Goal: Task Accomplishment & Management: Use online tool/utility

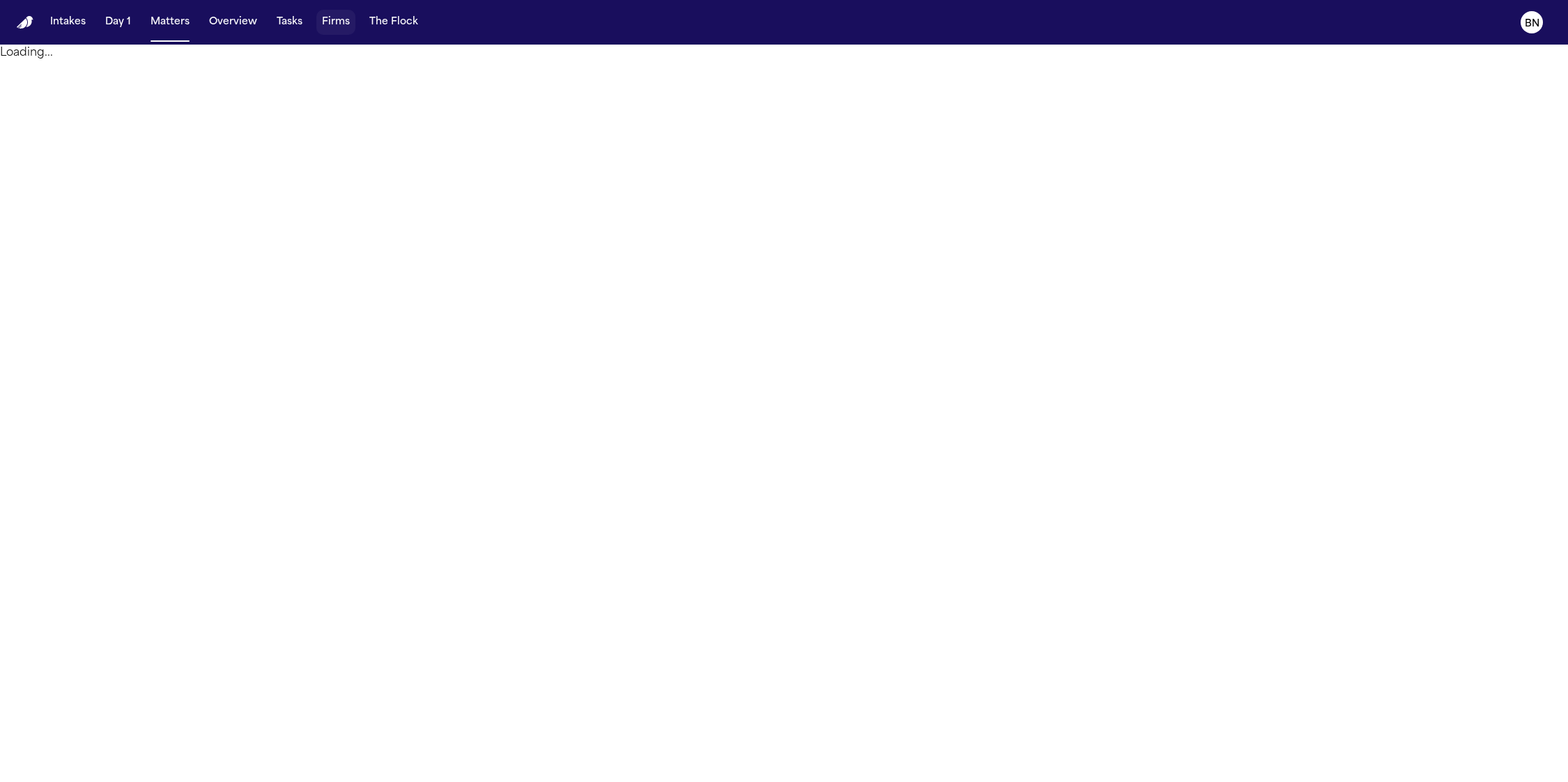
click at [317, 25] on button "Firms" at bounding box center [336, 22] width 39 height 25
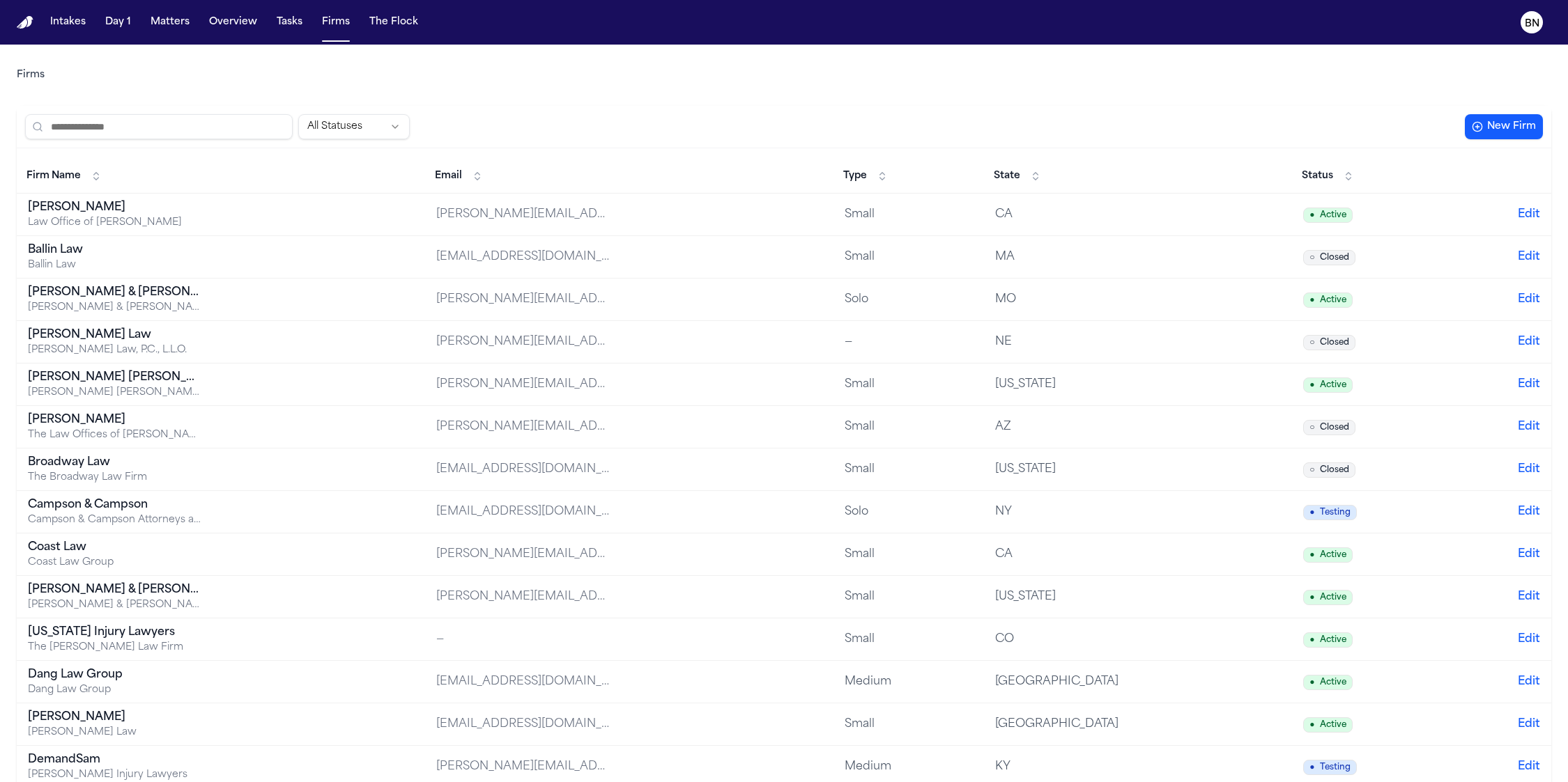
click at [196, 122] on input "search" at bounding box center [159, 126] width 268 height 25
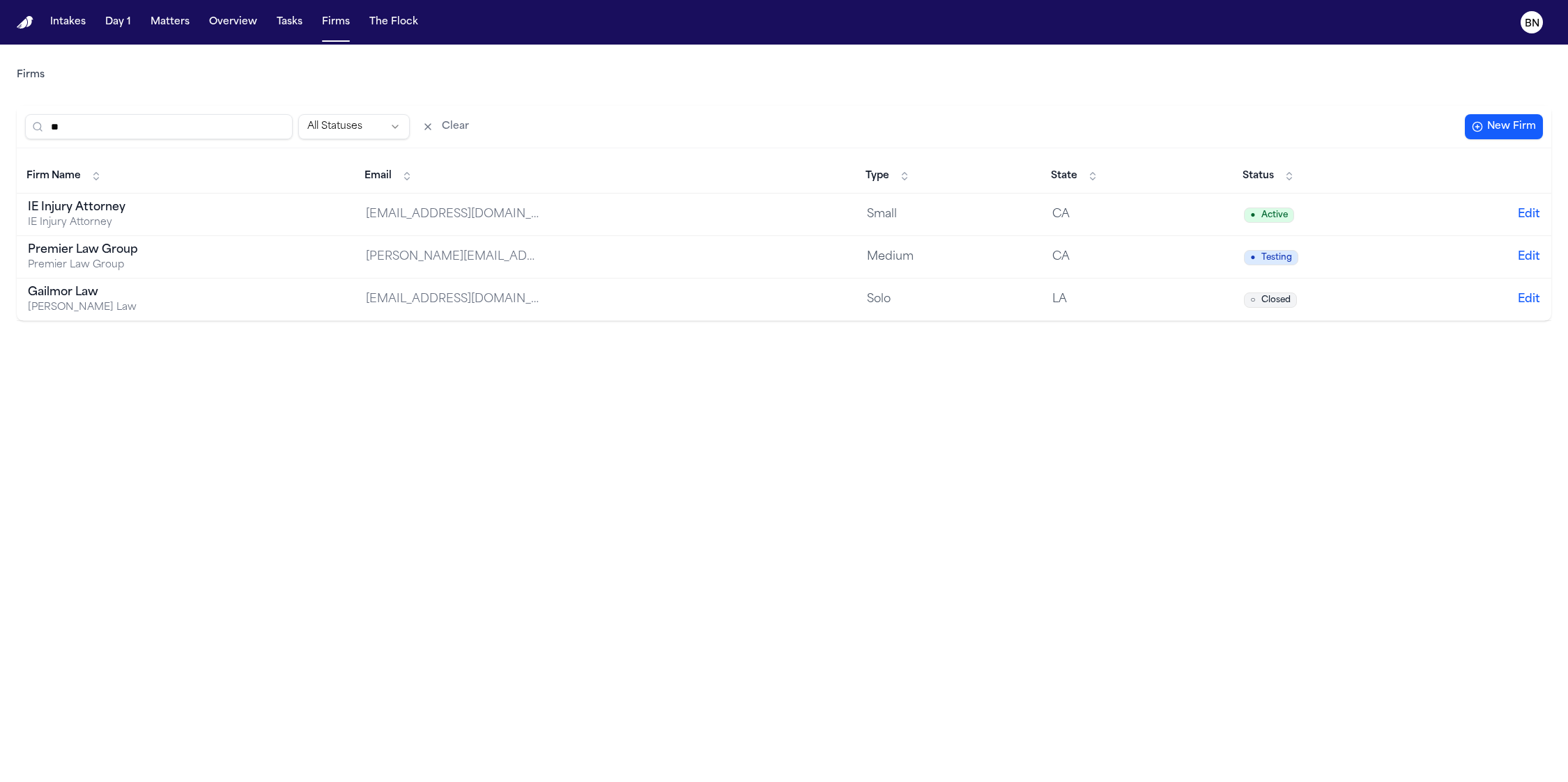
type input "**"
click at [259, 214] on td "IE Injury Attorney IE Injury Attorney" at bounding box center [186, 214] width 338 height 42
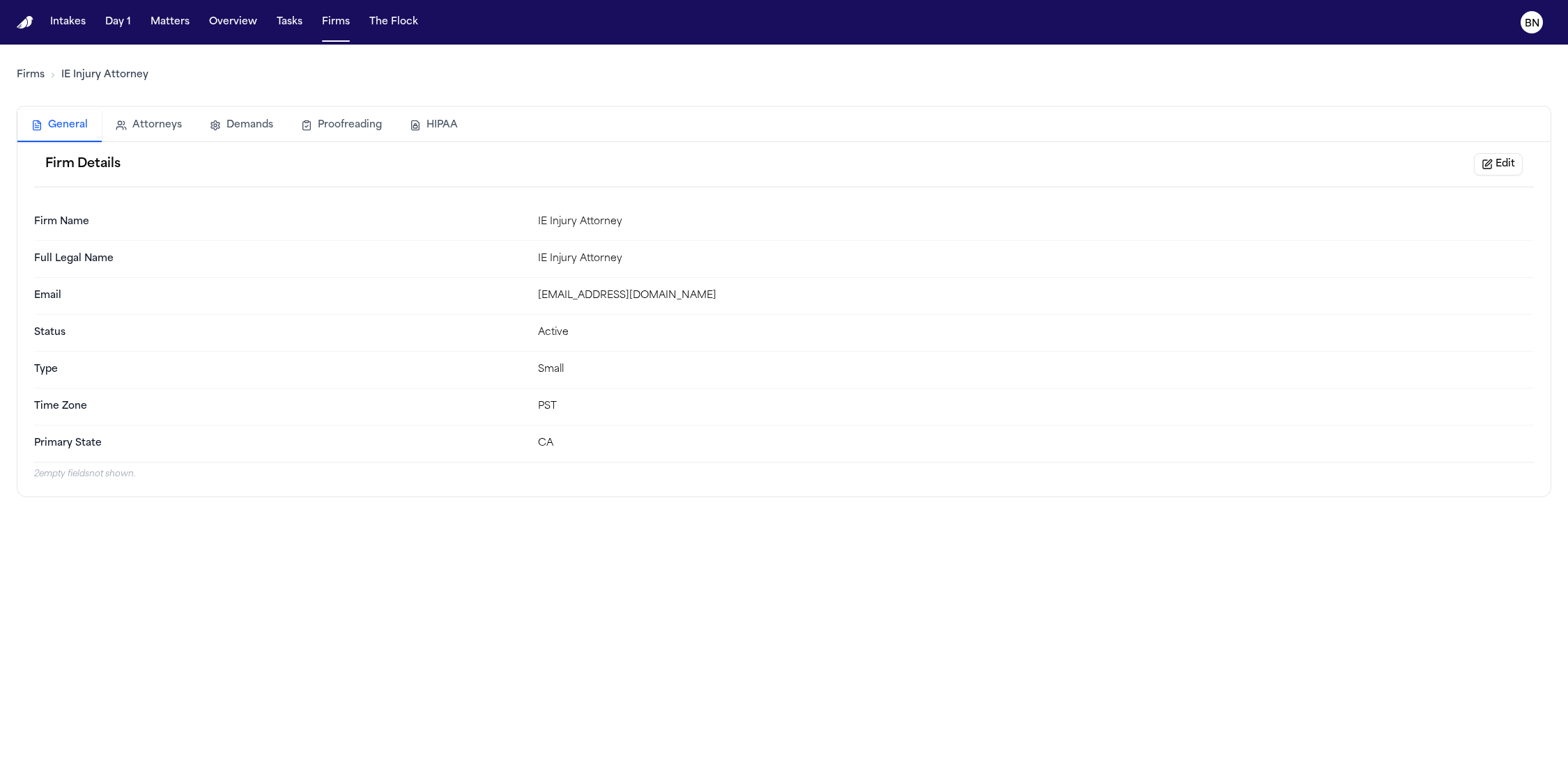
click at [1487, 176] on div "Firm Details Edit" at bounding box center [784, 164] width 1499 height 45
click at [1491, 169] on button "Edit" at bounding box center [1498, 164] width 49 height 22
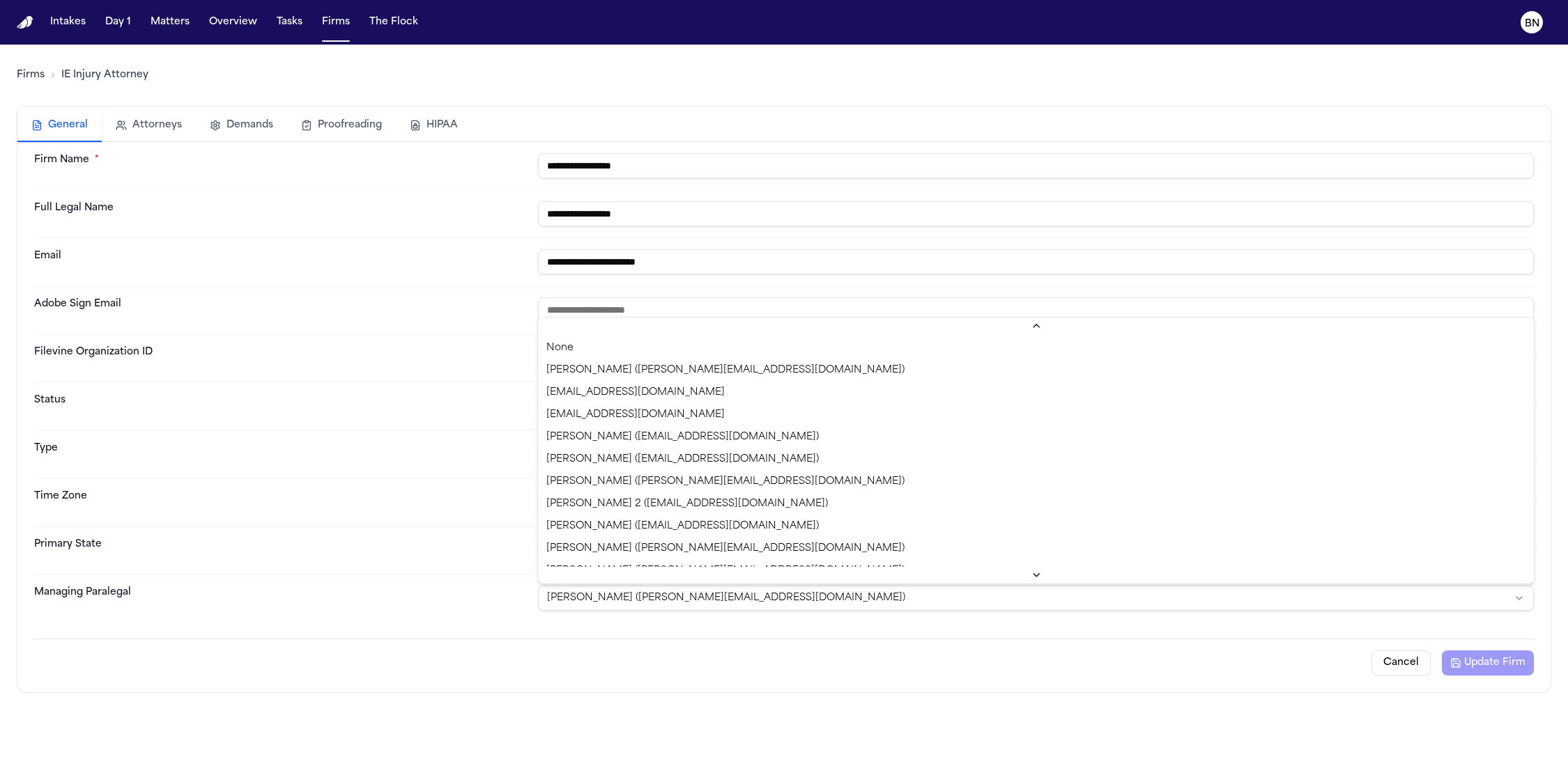
scroll to position [572, 0]
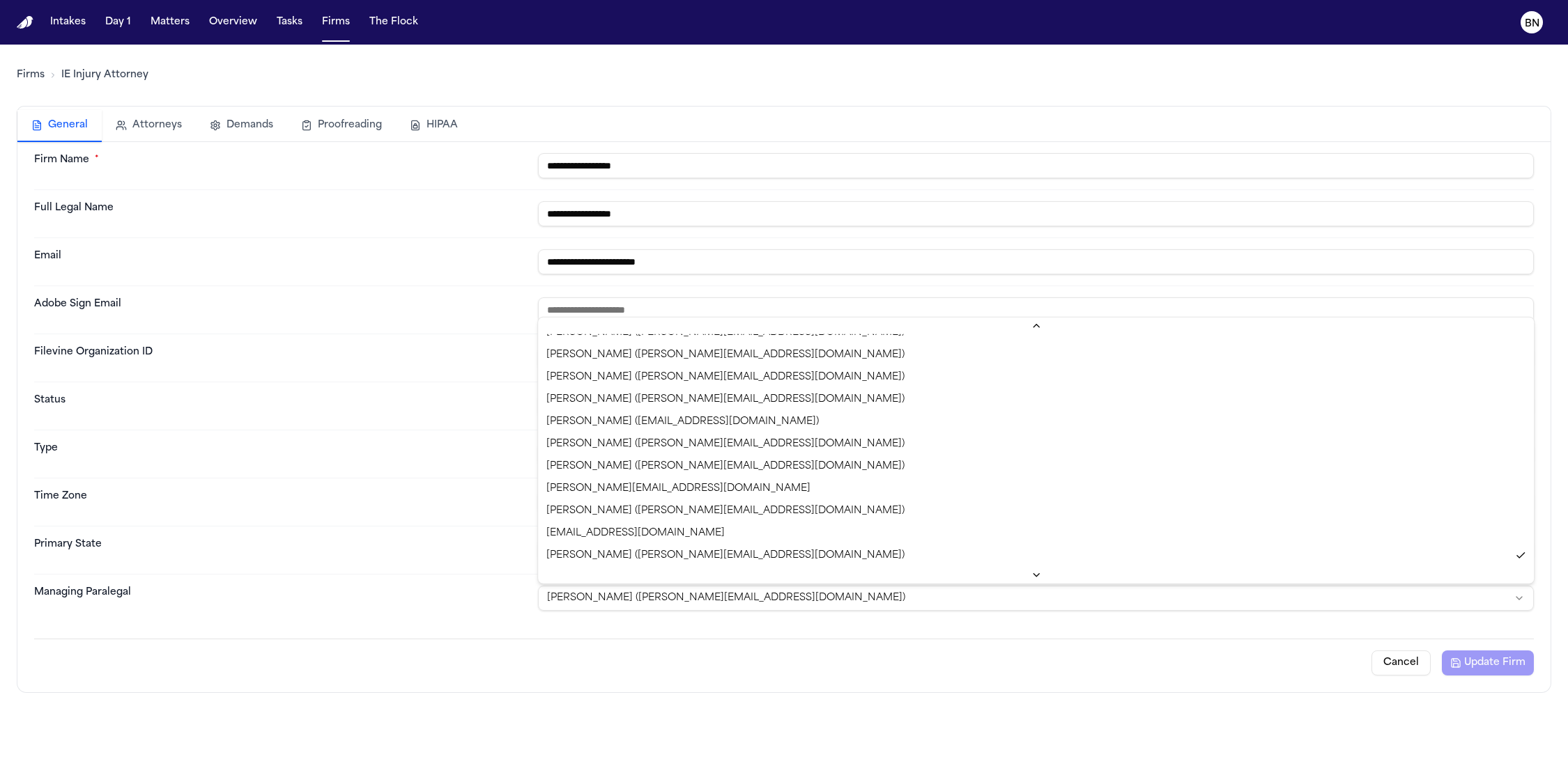
click at [827, 637] on html "**********" at bounding box center [784, 391] width 1568 height 782
click at [882, 641] on div "Cancel Update Firm" at bounding box center [784, 657] width 1499 height 37
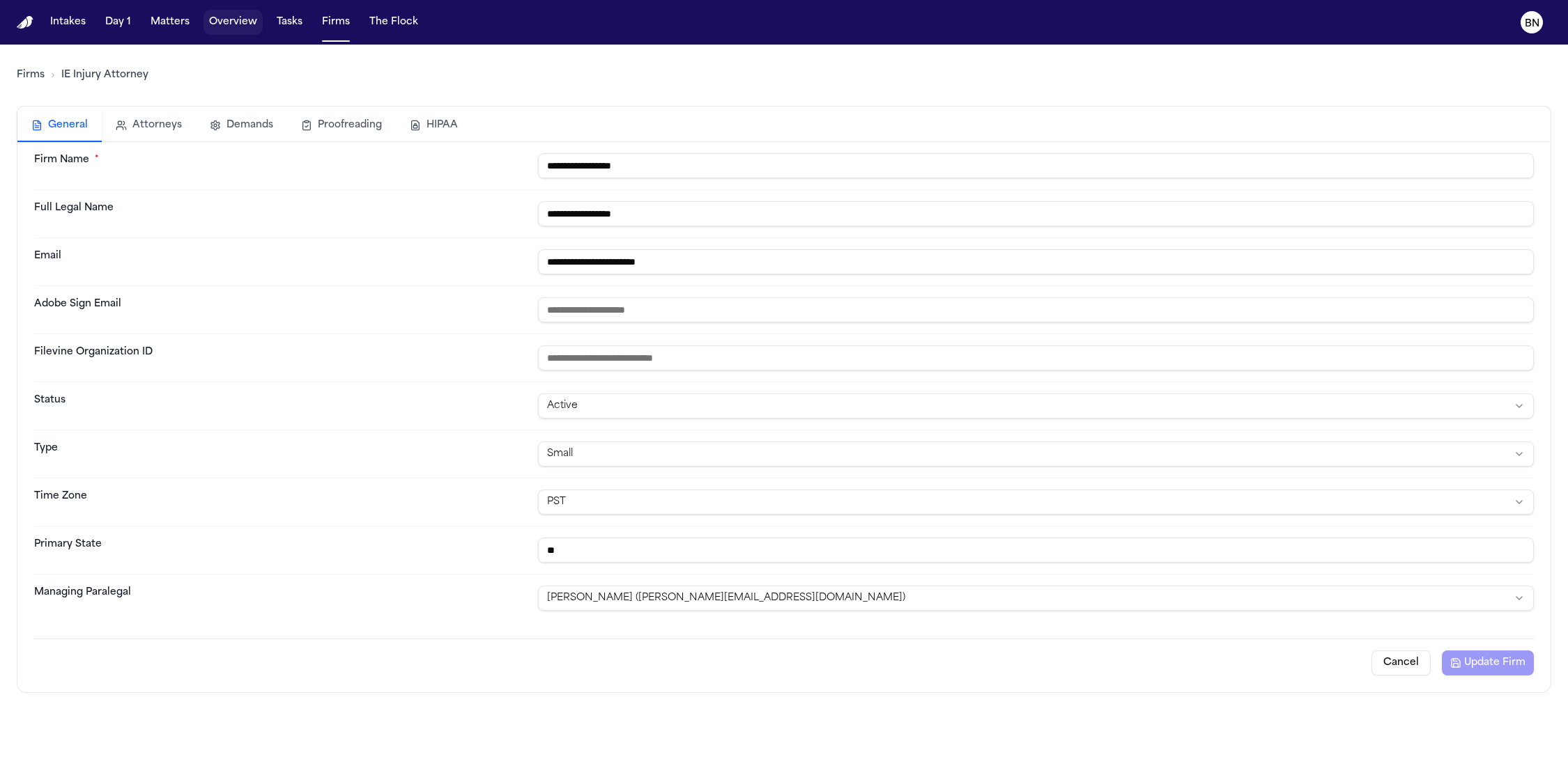
click at [164, 26] on button "Matters" at bounding box center [170, 22] width 50 height 25
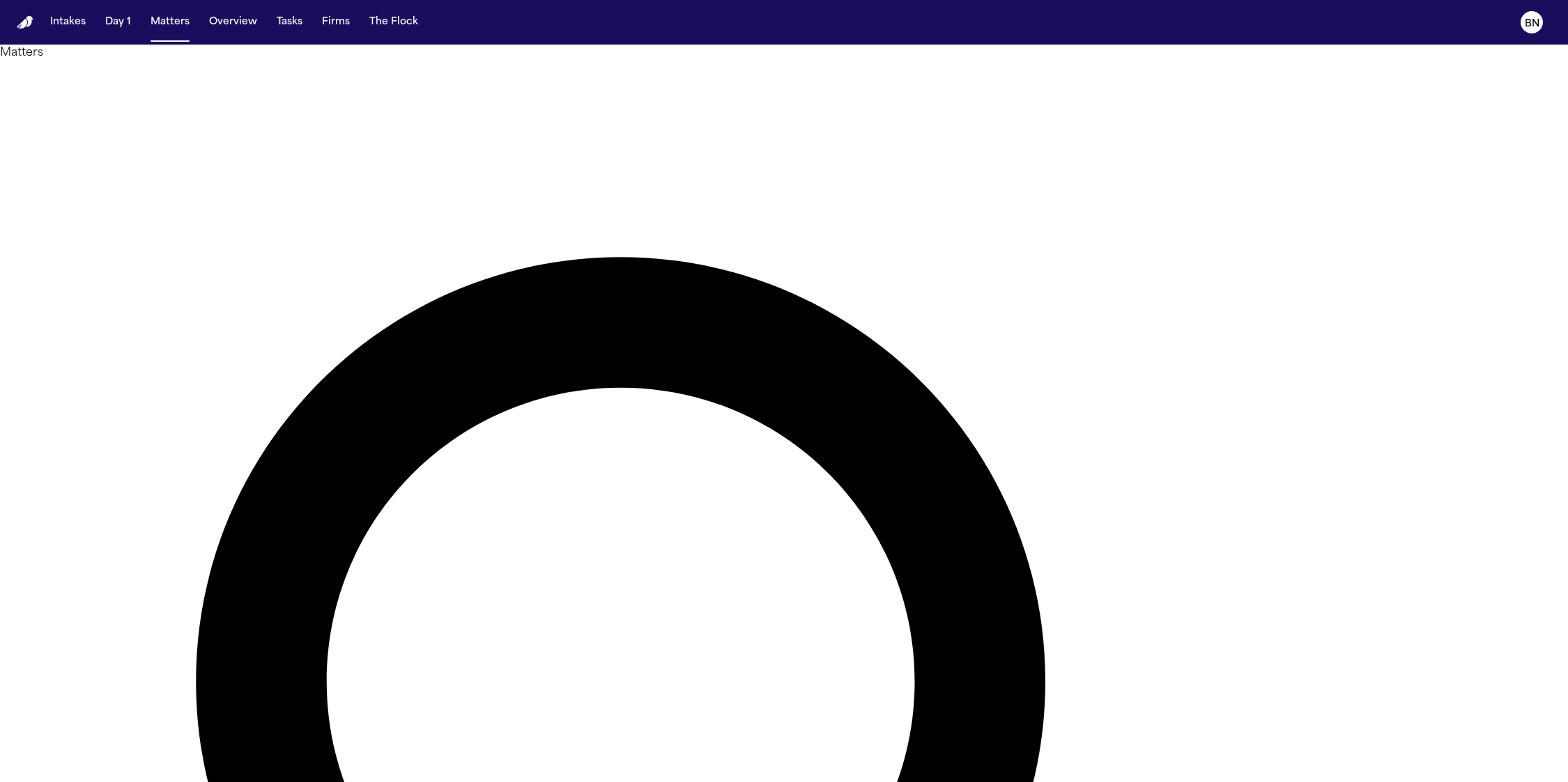
type input "********"
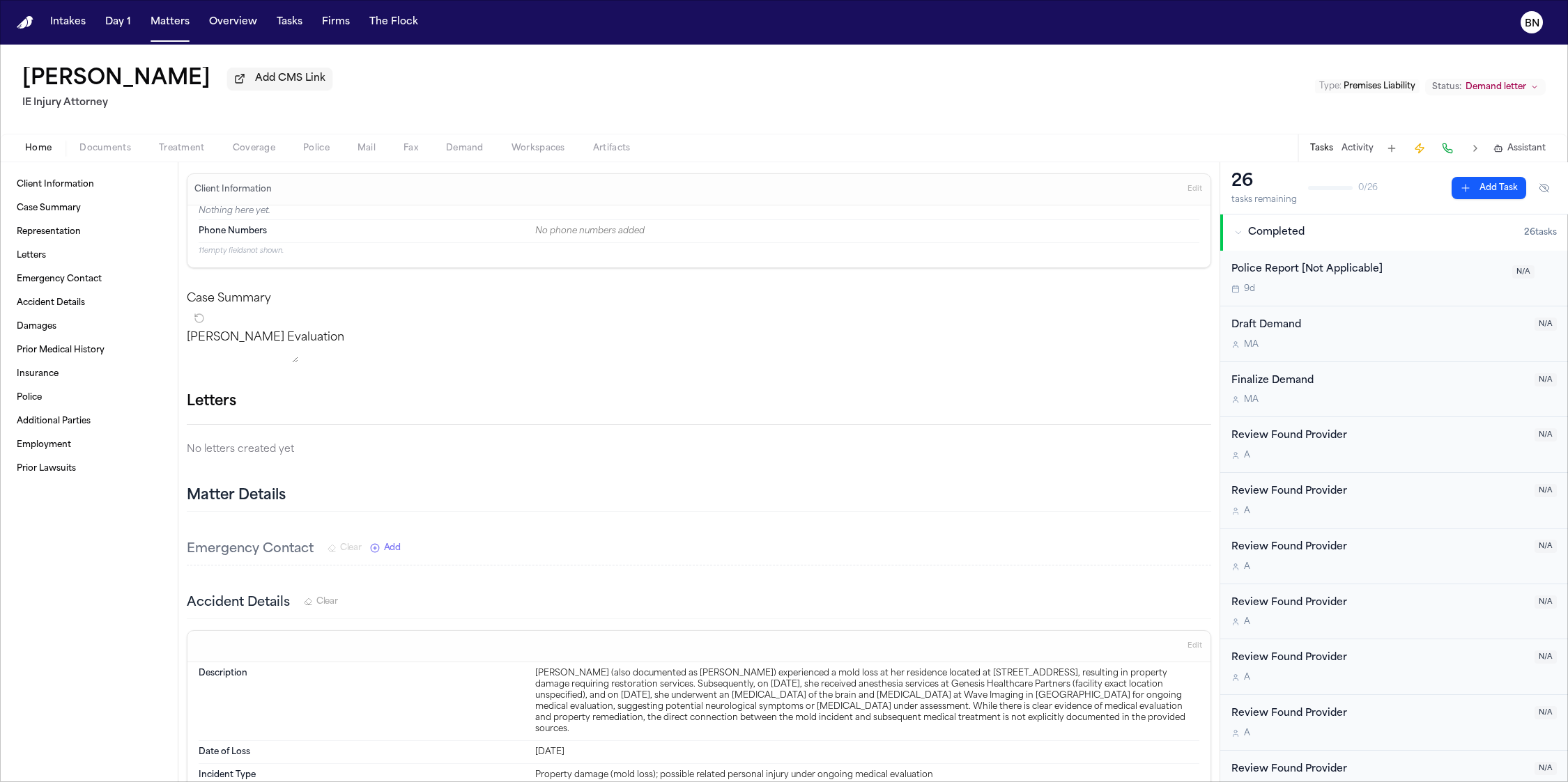
click at [74, 75] on h1 "[PERSON_NAME]" at bounding box center [116, 79] width 188 height 25
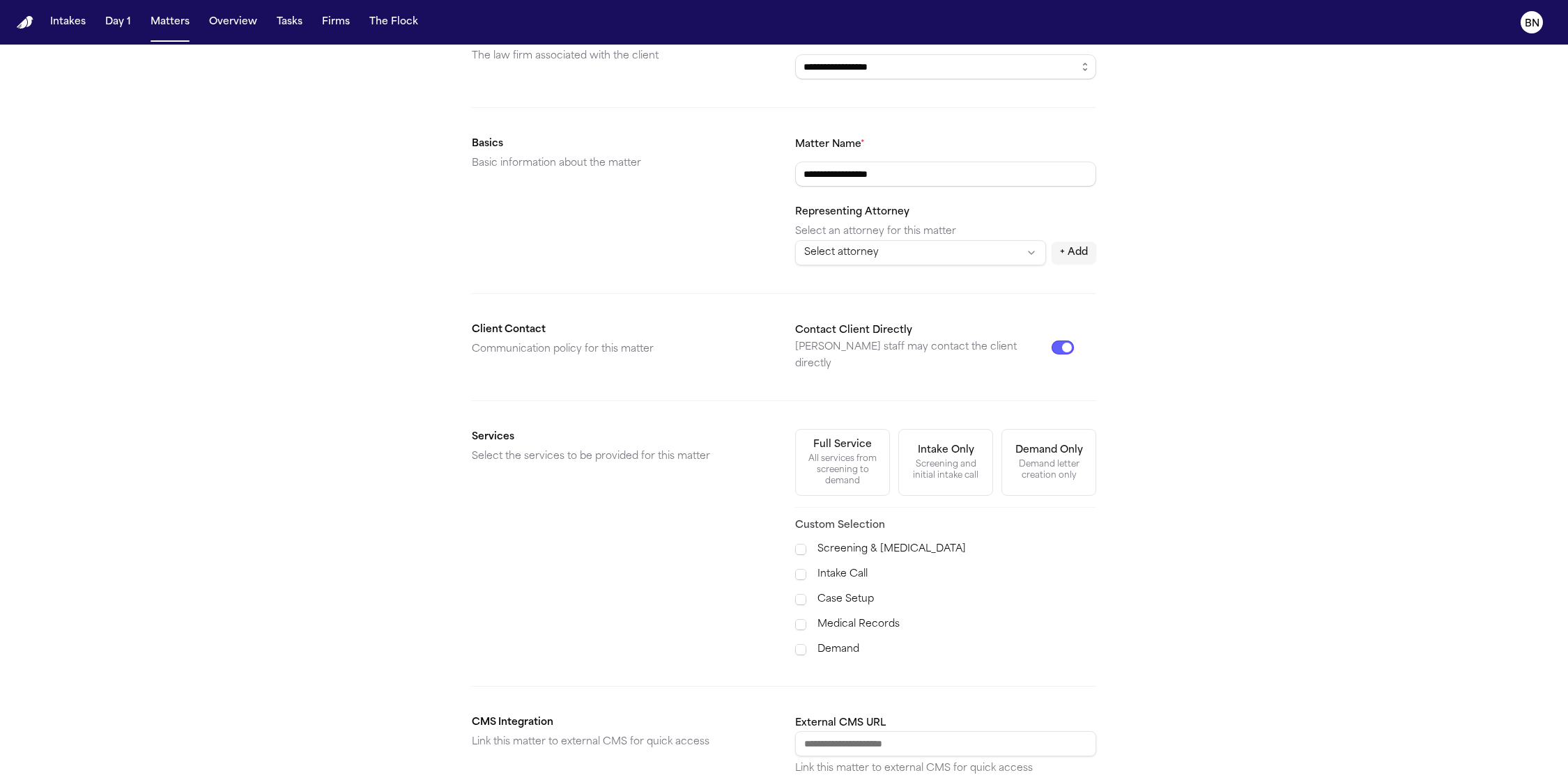
scroll to position [277, 0]
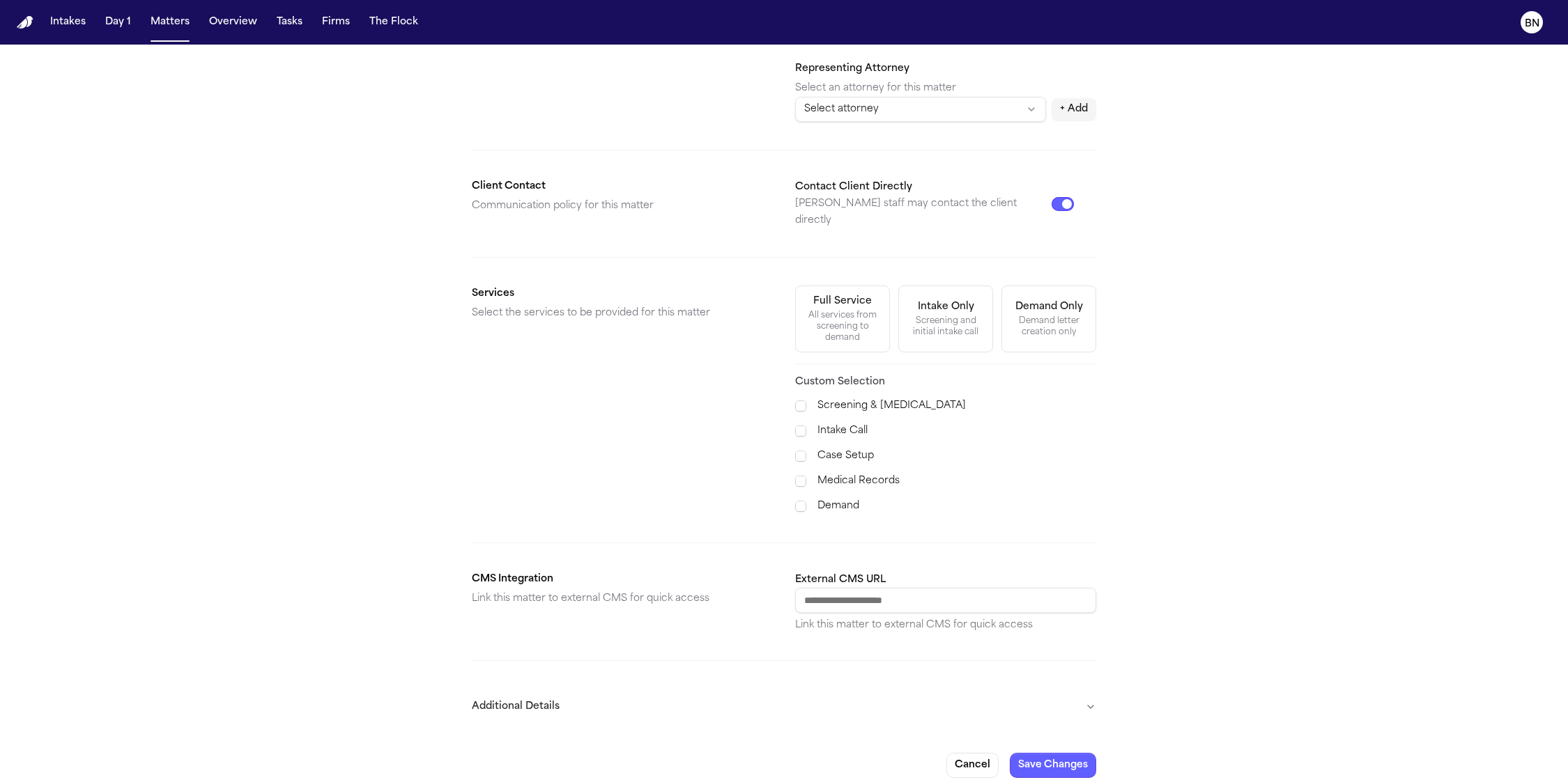
click at [840, 672] on form "**********" at bounding box center [784, 297] width 624 height 961
click at [840, 689] on button "Additional Details" at bounding box center [784, 706] width 624 height 36
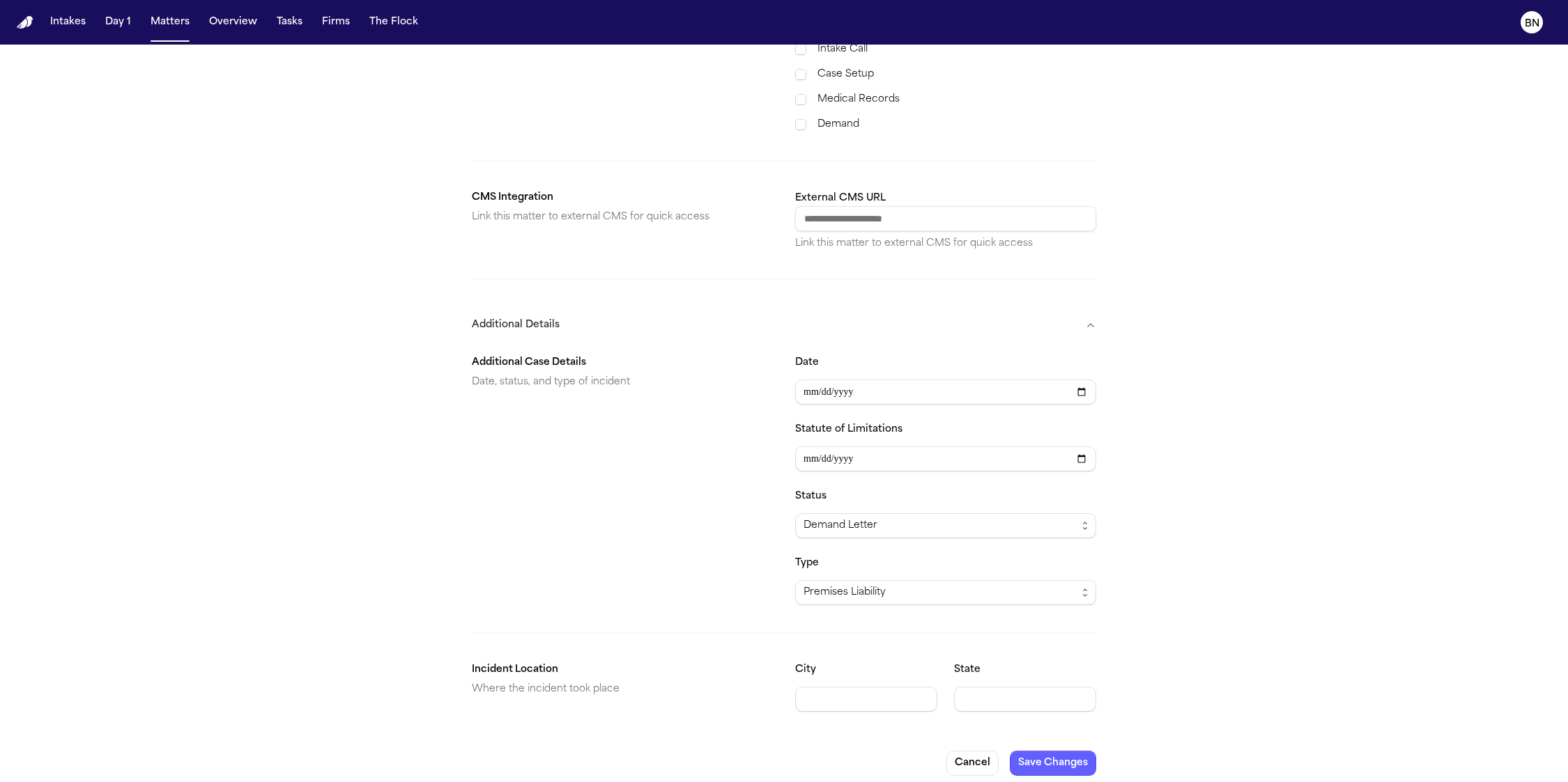
scroll to position [0, 0]
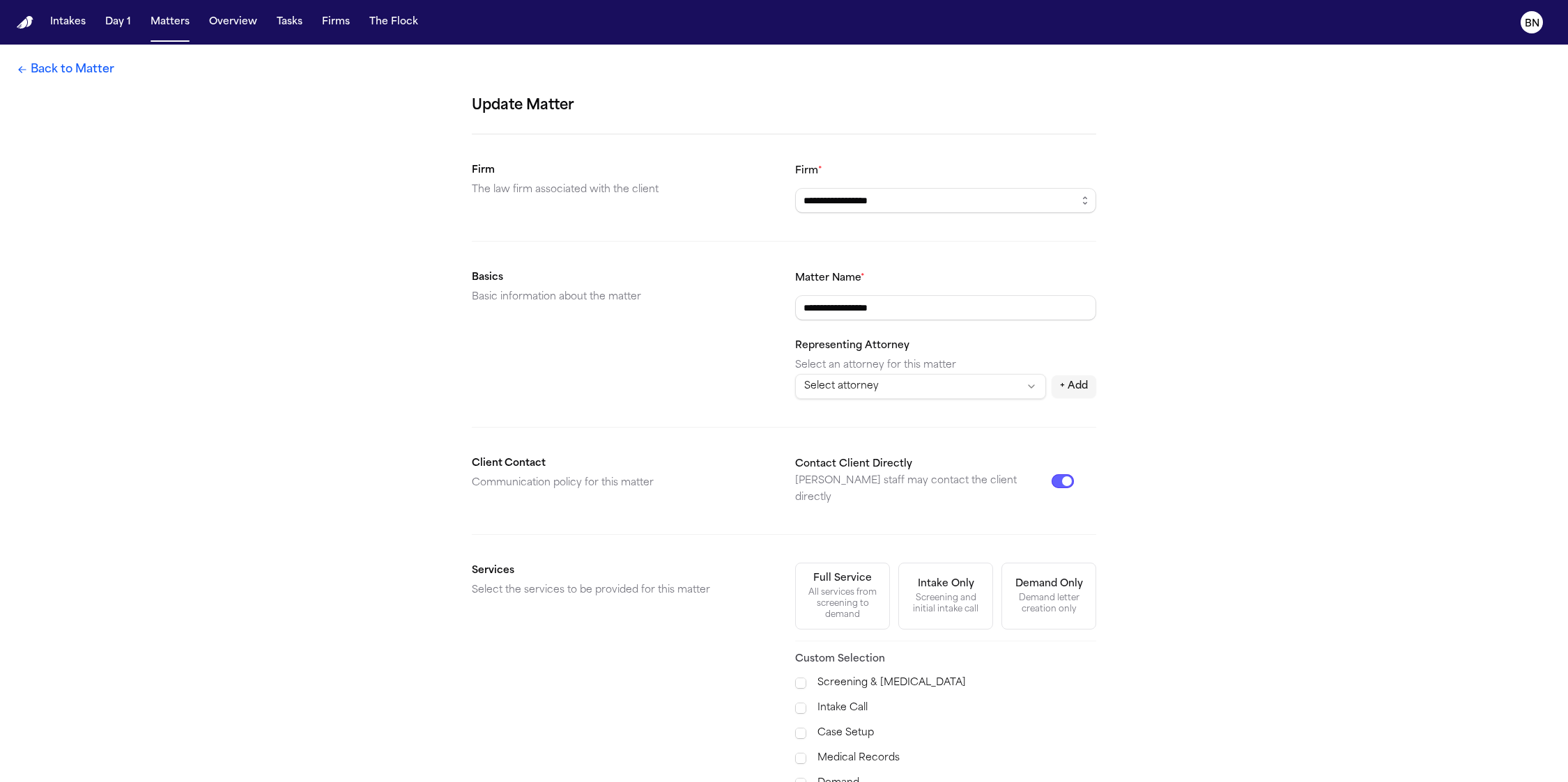
click at [72, 76] on link "Back to Matter" at bounding box center [65, 69] width 97 height 17
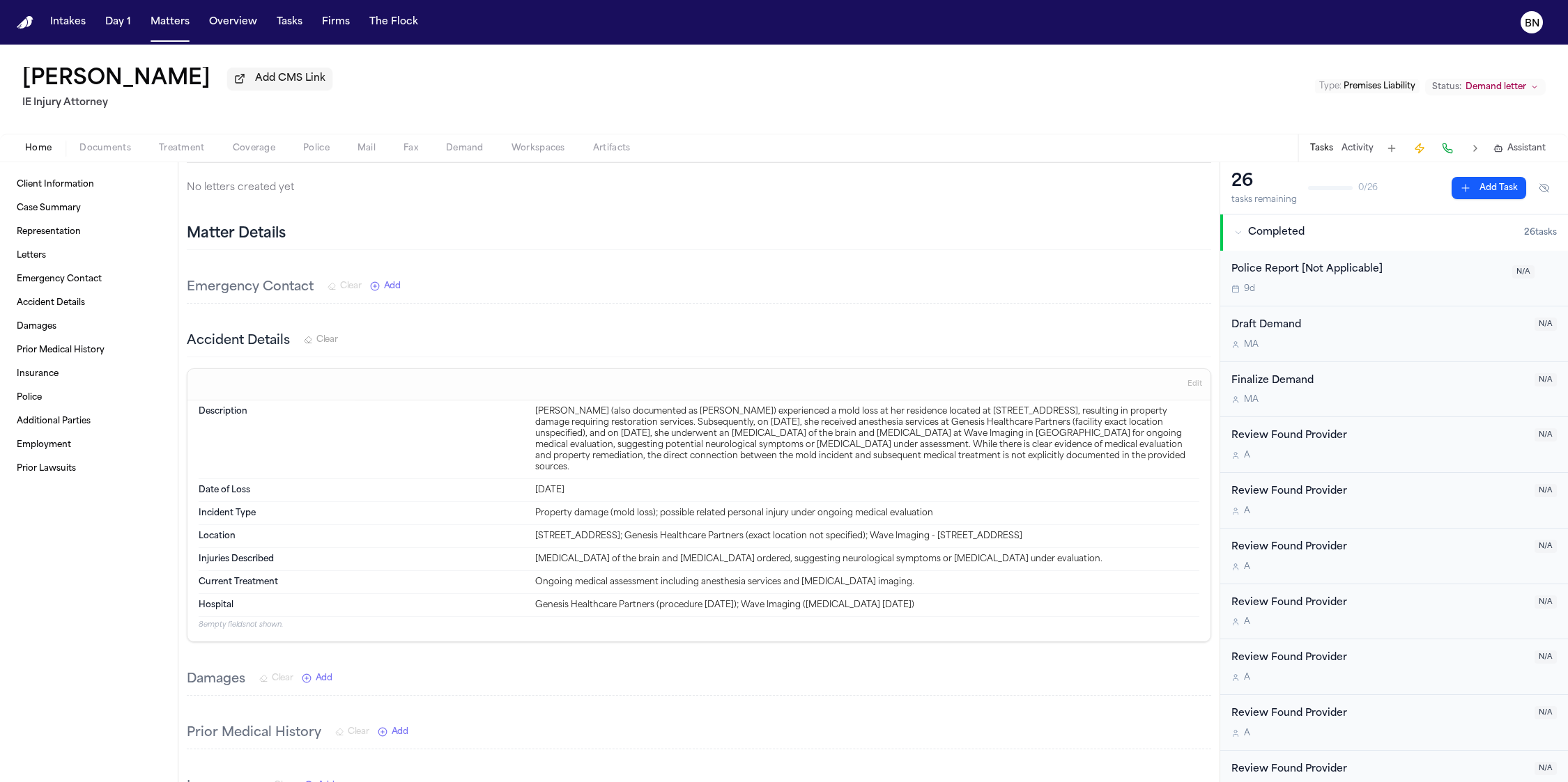
scroll to position [280, 0]
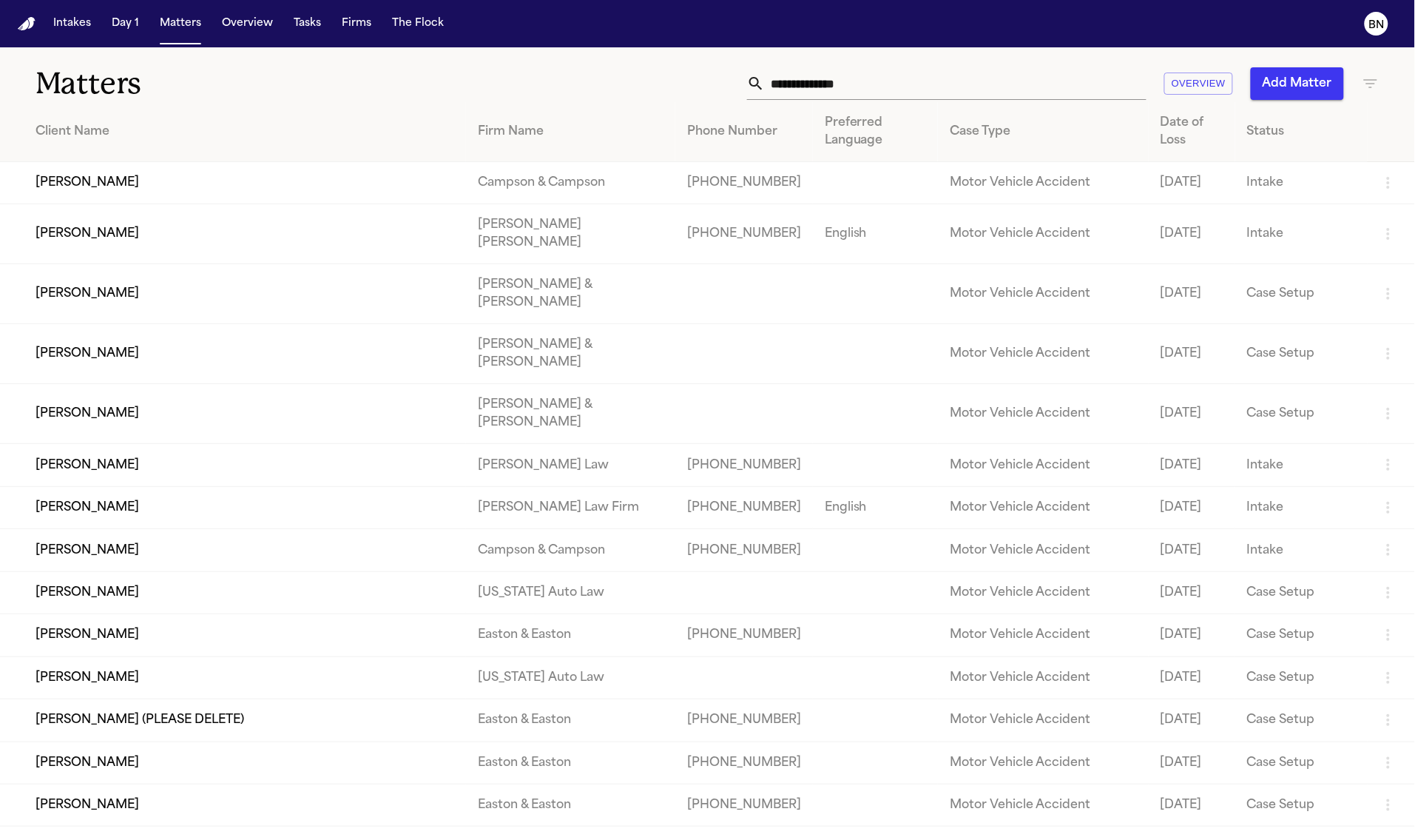
click at [849, 89] on input "text" at bounding box center [955, 84] width 382 height 32
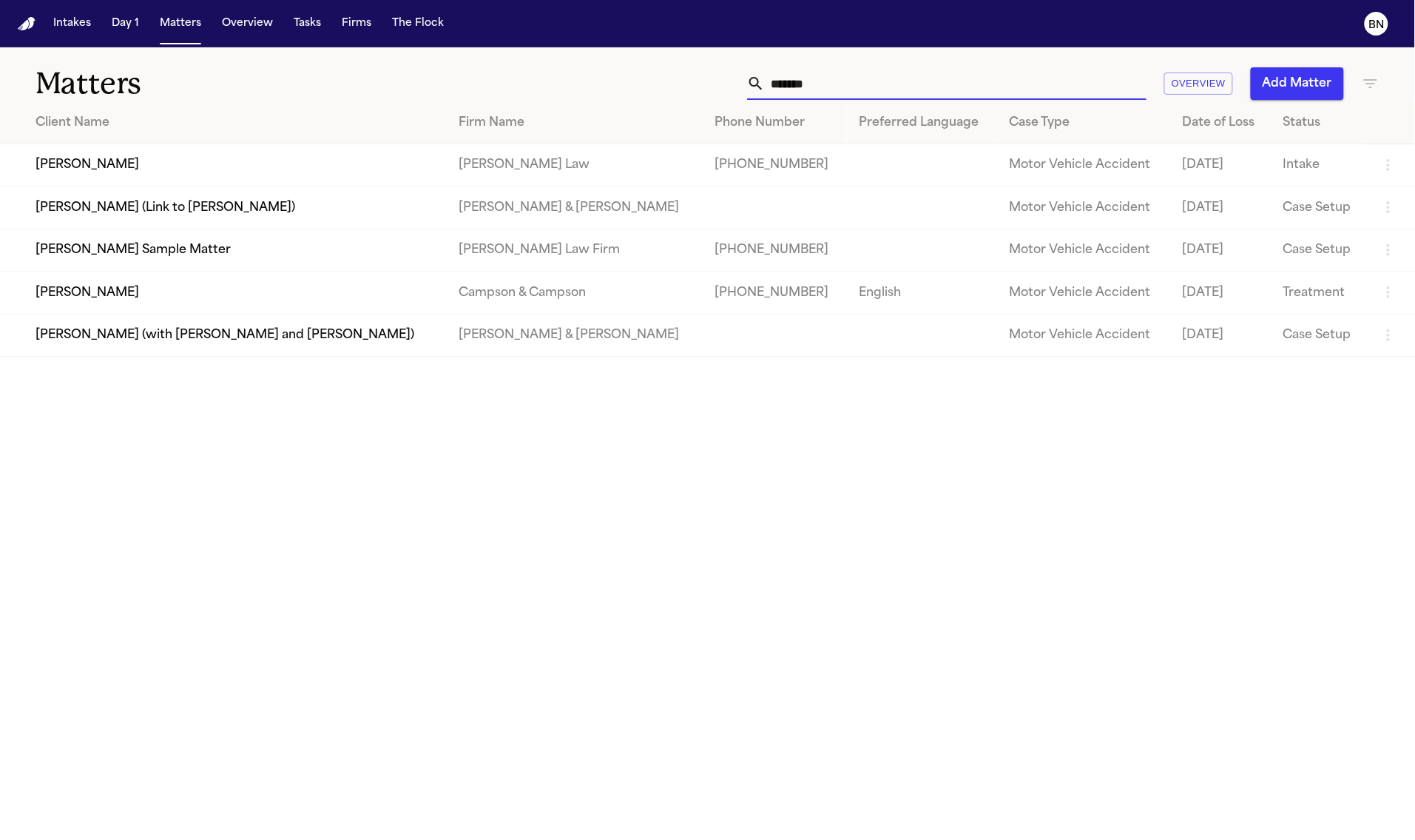
type input "*******"
click at [232, 259] on td "[PERSON_NAME] Sample Matter" at bounding box center [224, 250] width 447 height 42
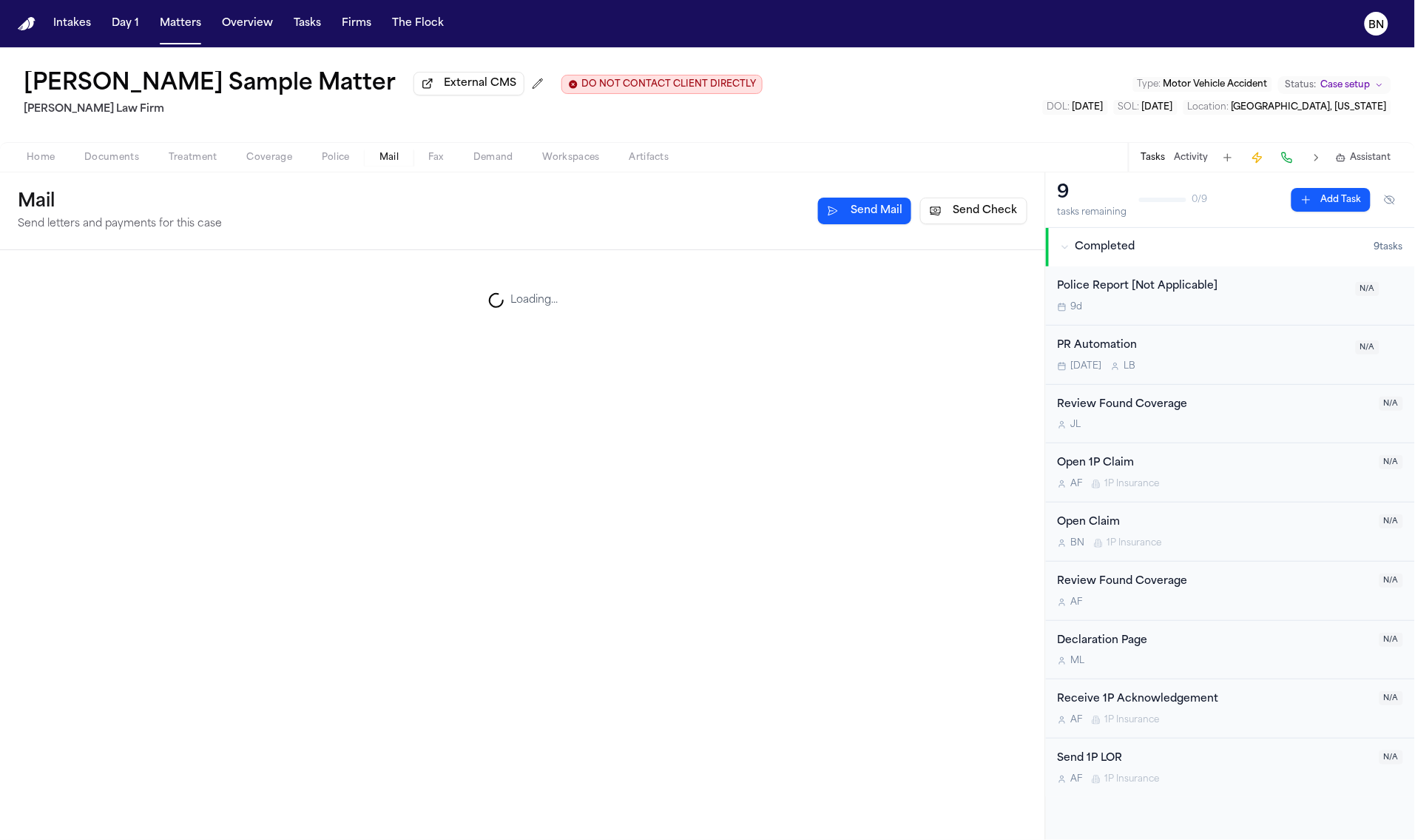
click at [391, 160] on span "Mail" at bounding box center [389, 158] width 19 height 12
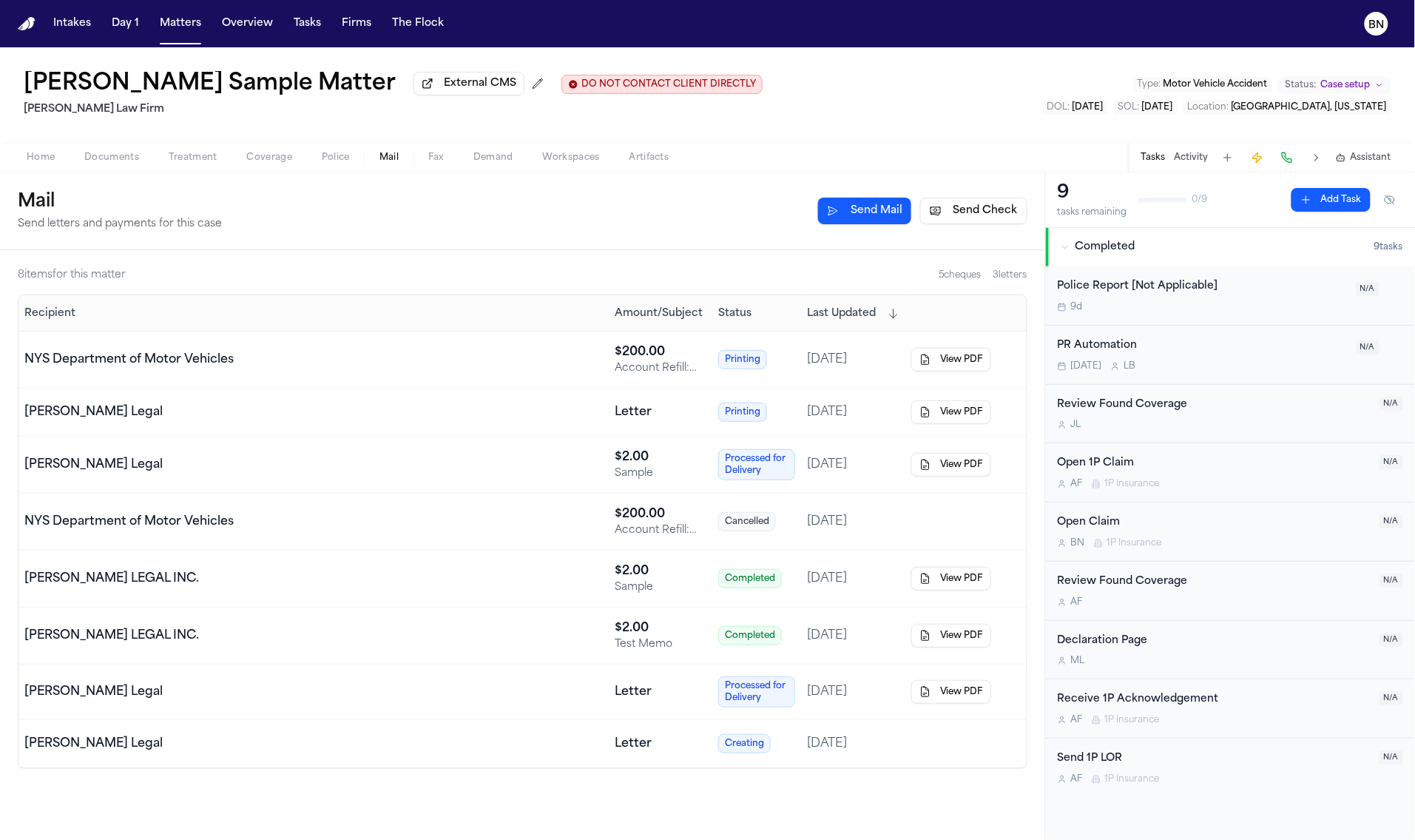
click at [970, 207] on button "Send Check" at bounding box center [974, 210] width 108 height 26
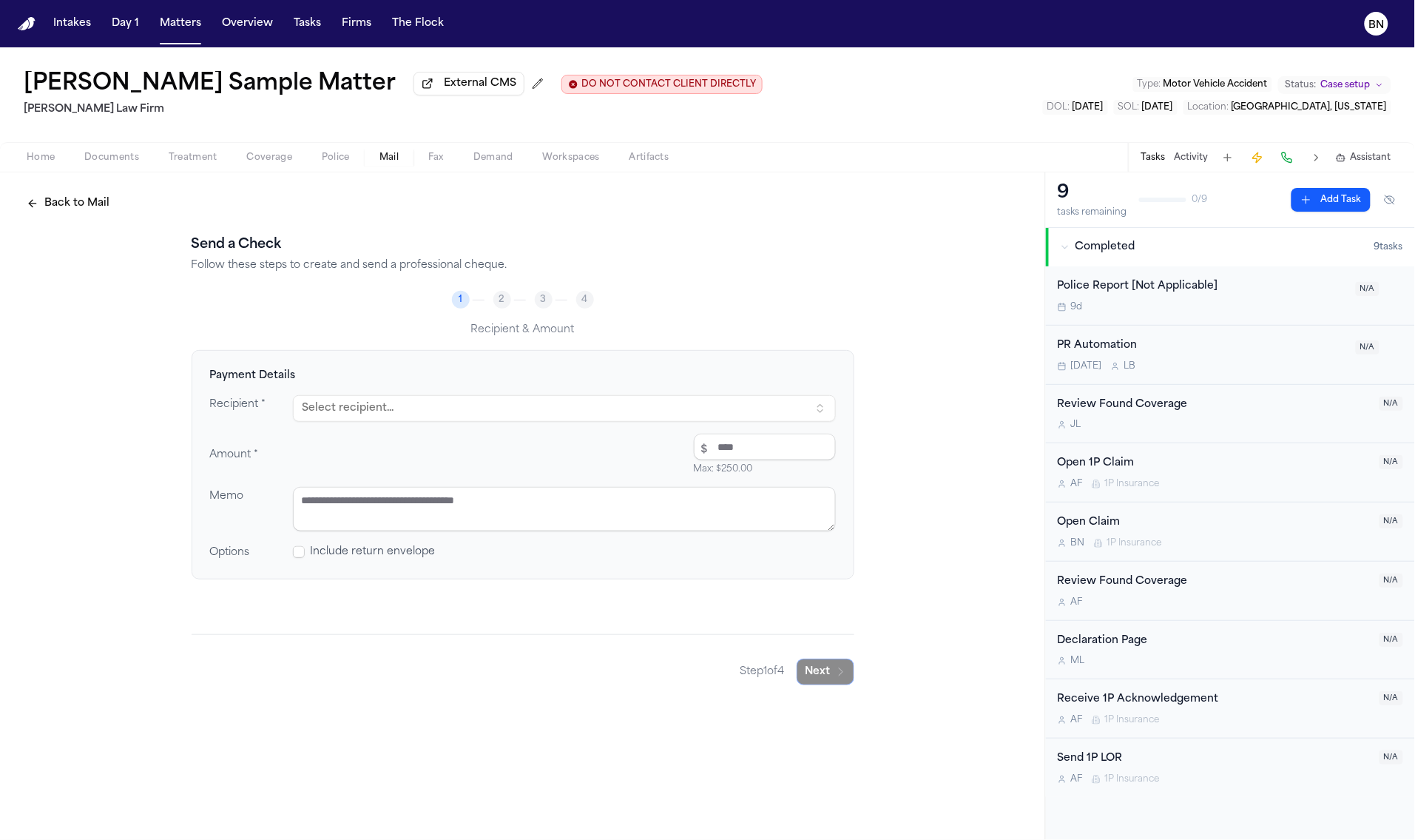
click at [377, 552] on span "Include return envelope" at bounding box center [373, 551] width 125 height 14
click at [296, 550] on span at bounding box center [299, 552] width 12 height 12
click at [362, 419] on button "Select recipient..." at bounding box center [564, 408] width 543 height 26
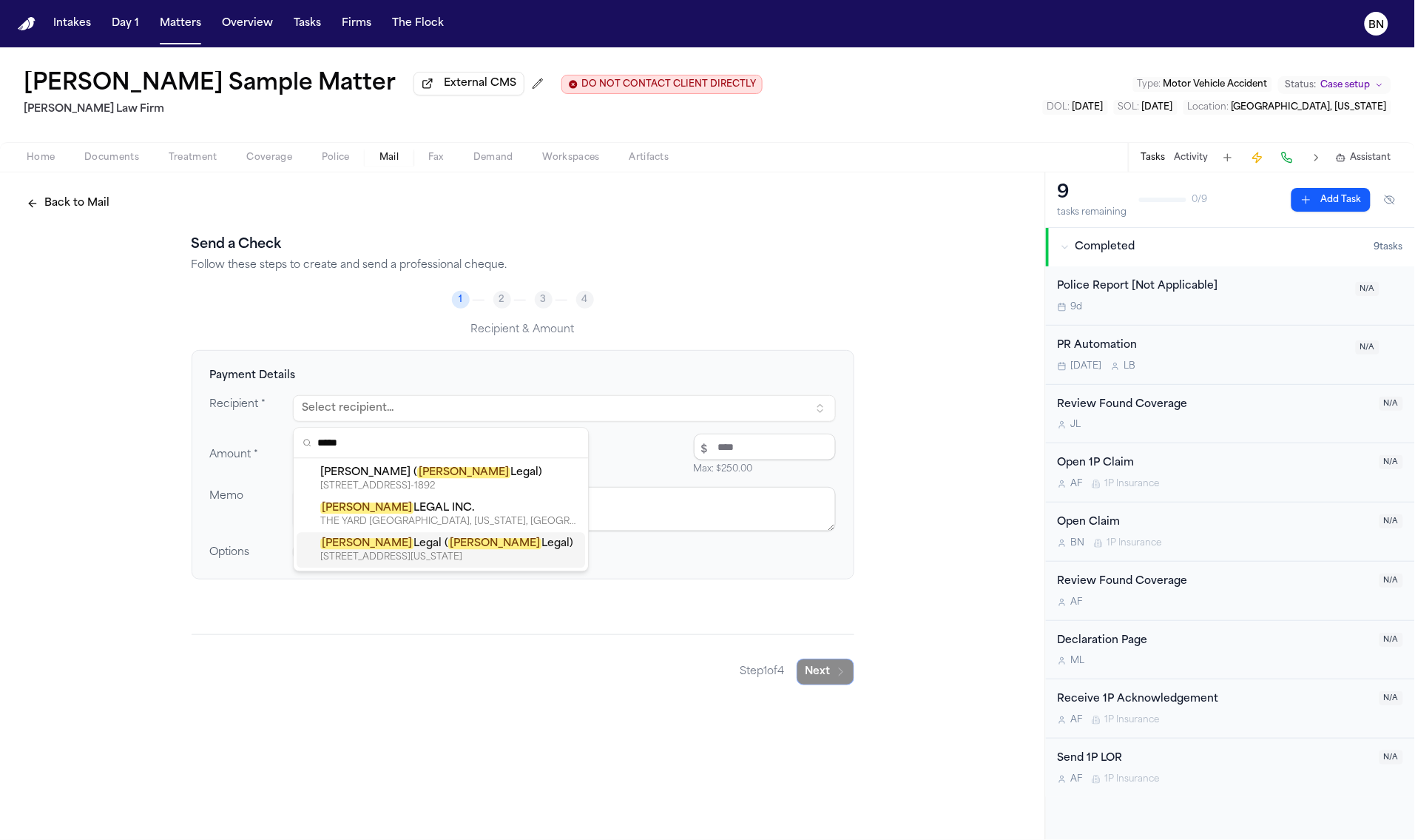
type input "*****"
click at [446, 555] on div "[STREET_ADDRESS][US_STATE]" at bounding box center [450, 558] width 259 height 12
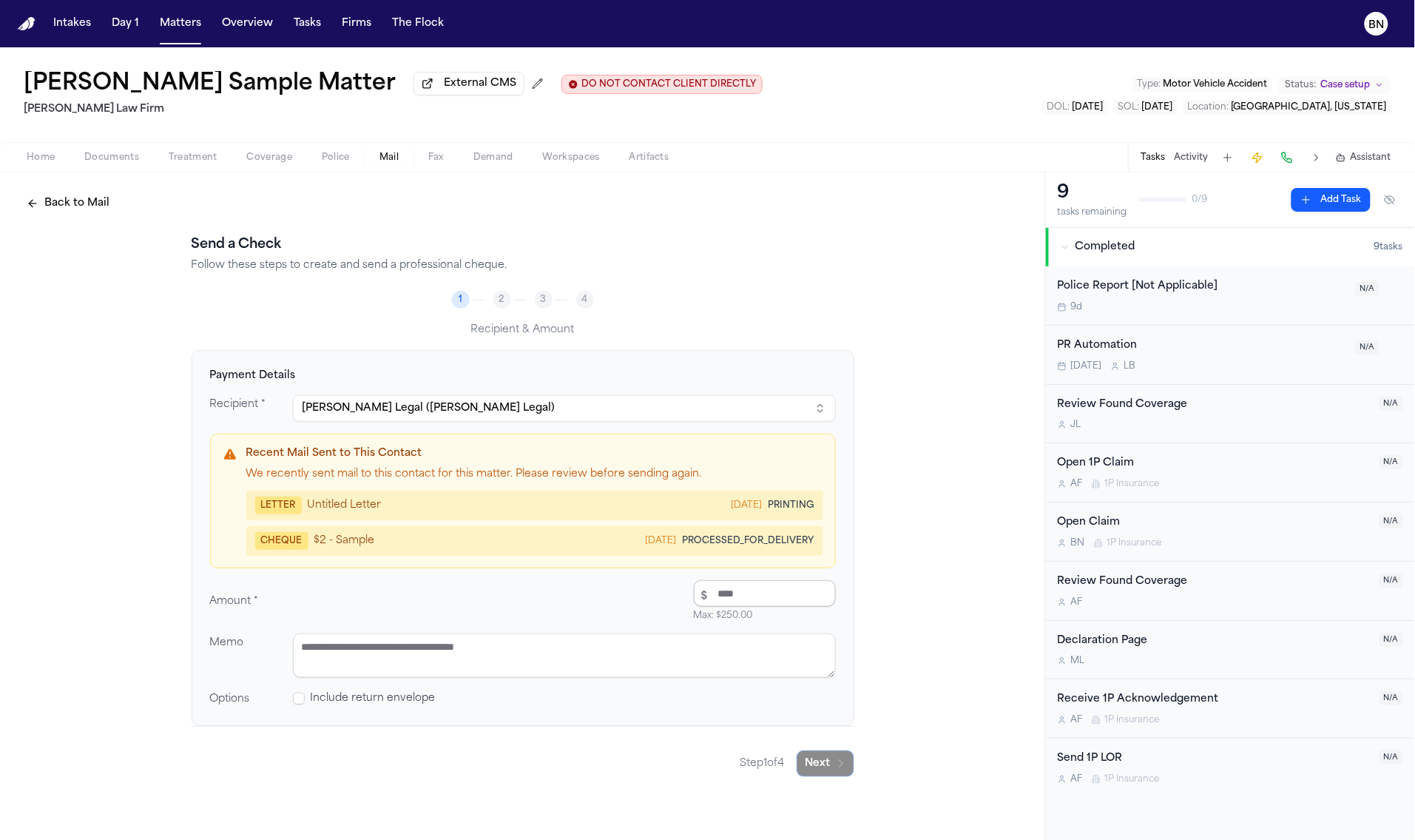
click at [727, 593] on input "number" at bounding box center [766, 593] width 142 height 26
type input "****"
click at [515, 662] on textarea at bounding box center [564, 655] width 543 height 44
click at [350, 677] on textarea at bounding box center [564, 655] width 543 height 44
click at [339, 700] on span "Include return envelope" at bounding box center [373, 698] width 125 height 14
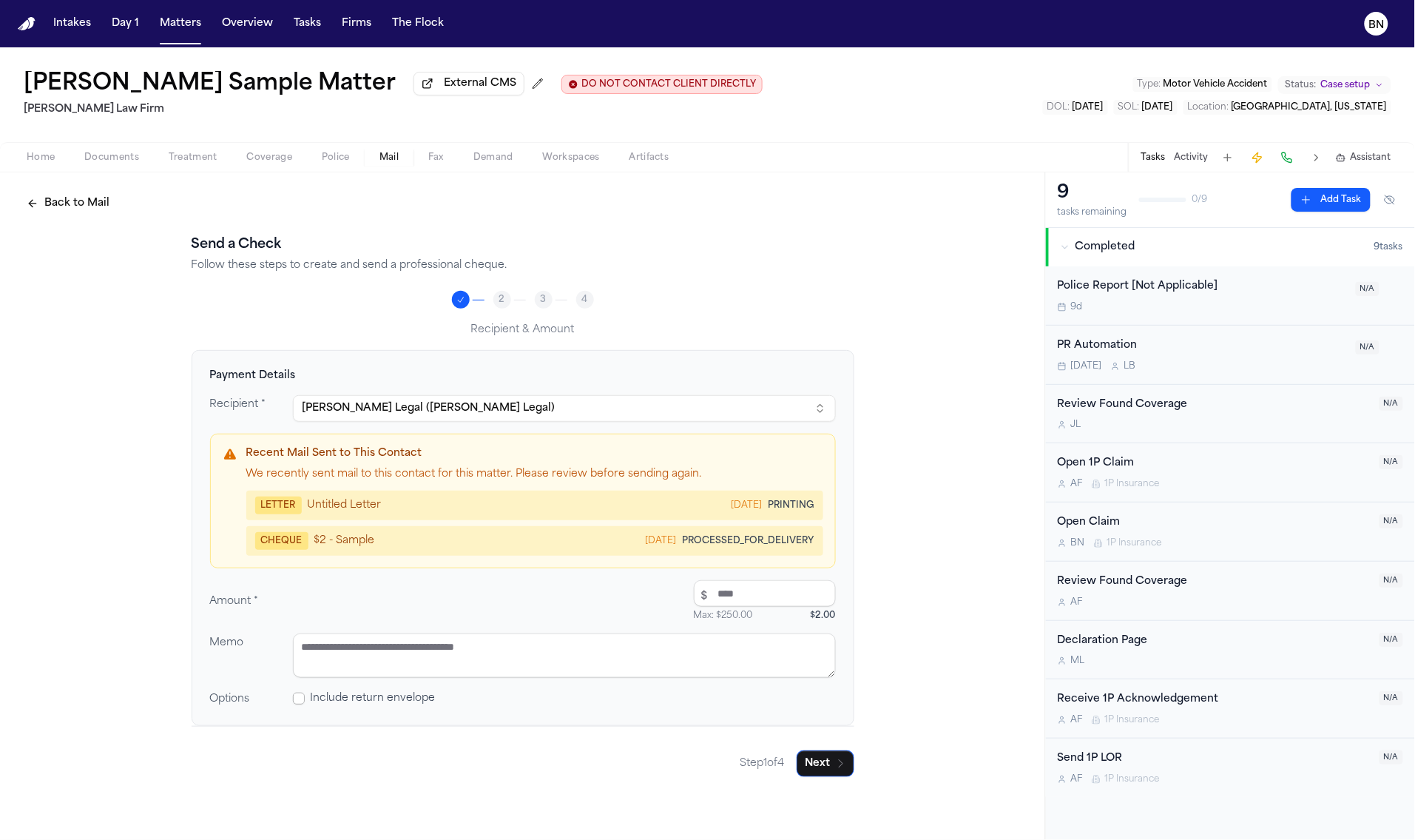
click at [299, 701] on span at bounding box center [299, 699] width 12 height 12
click at [292, 624] on div "Recipient * [PERSON_NAME] Legal ([PERSON_NAME] Legal) Recent Mail Sent to This …" at bounding box center [522, 551] width 626 height 312
drag, startPoint x: 292, startPoint y: 624, endPoint x: 577, endPoint y: 677, distance: 289.9
click at [279, 615] on div "Recipient * [PERSON_NAME] Legal ([PERSON_NAME] Legal) Recent Mail Sent to This …" at bounding box center [522, 551] width 626 height 312
click at [828, 761] on button "Next" at bounding box center [826, 763] width 58 height 26
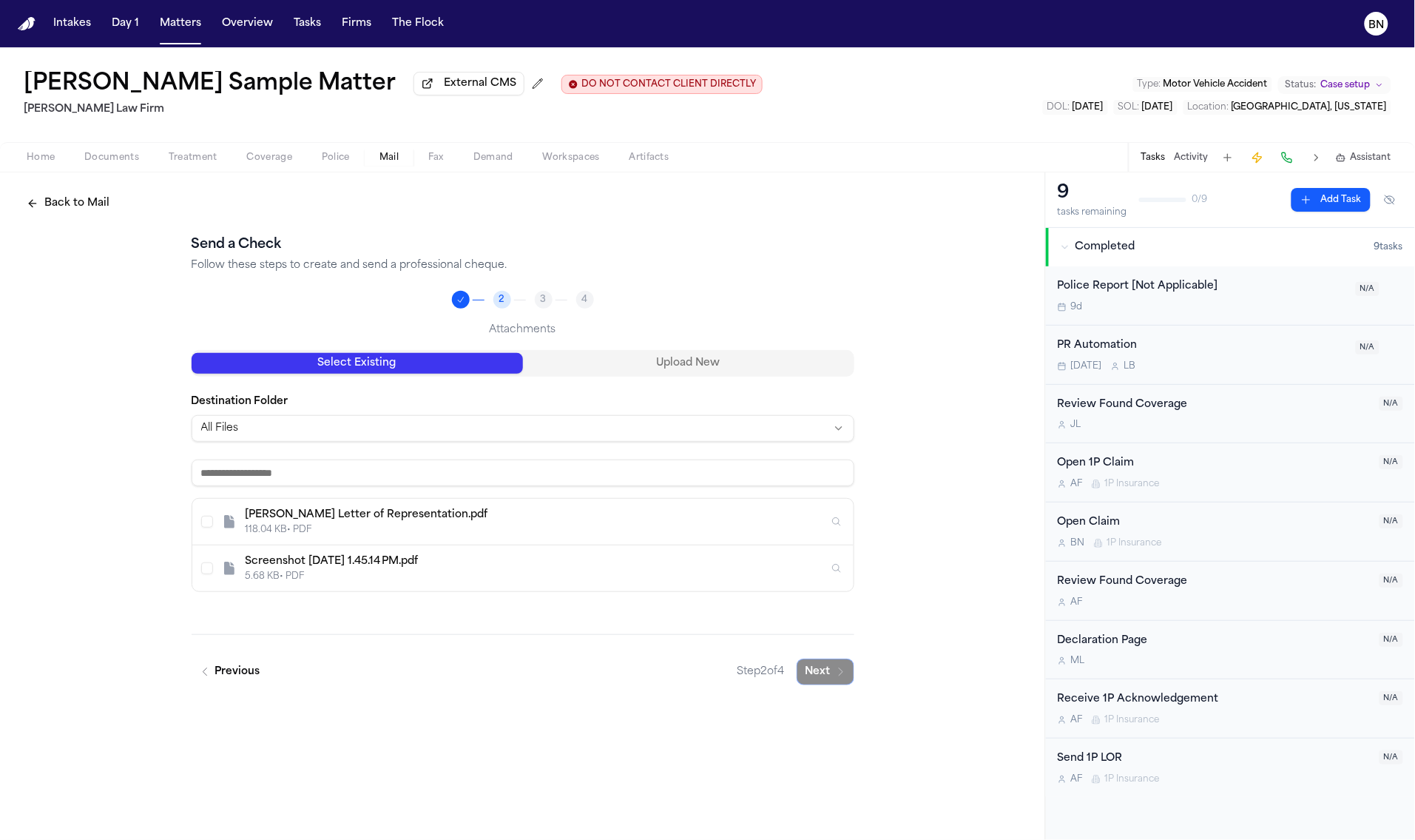
click at [611, 368] on button "Upload New" at bounding box center [688, 363] width 331 height 20
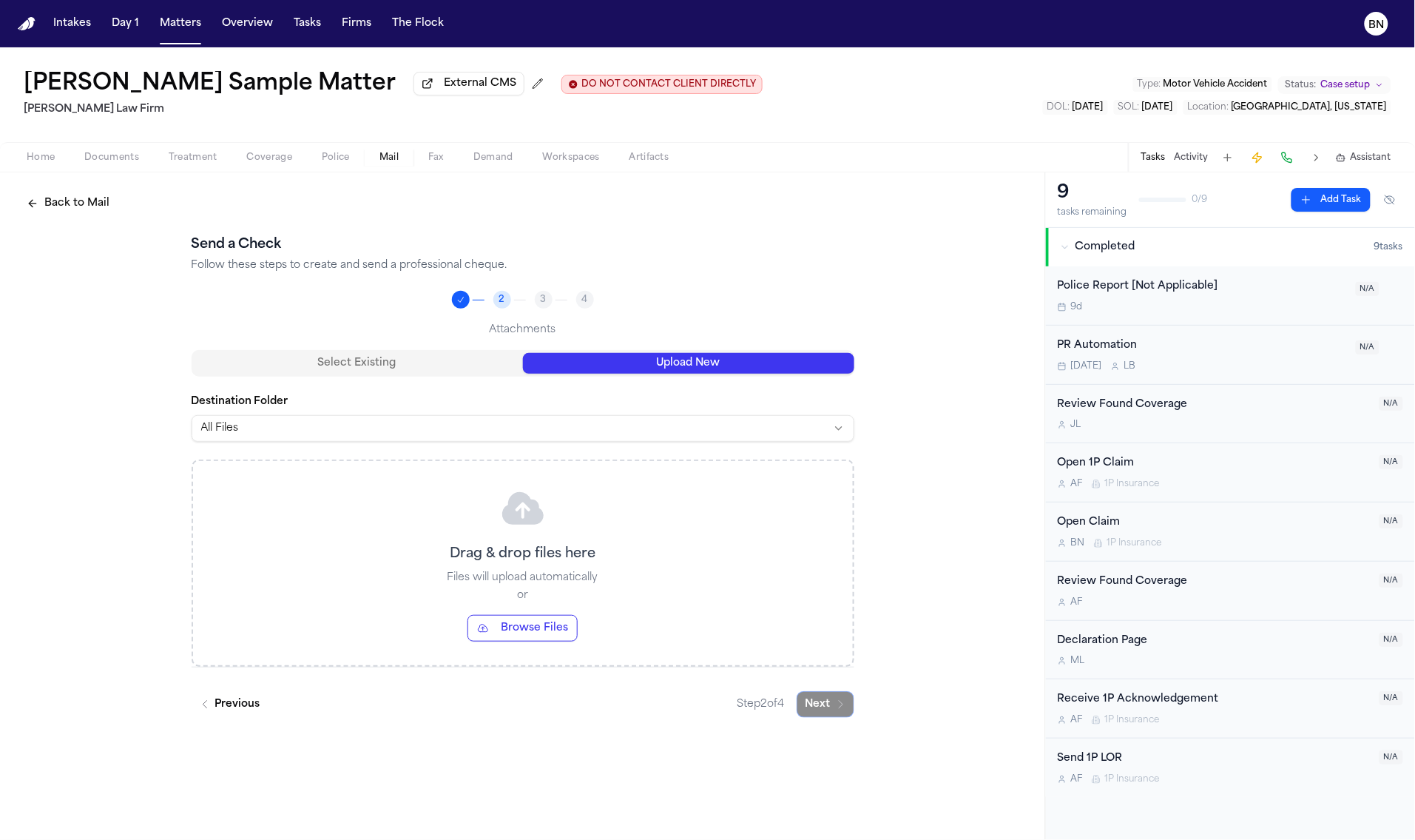
click at [419, 367] on button "Select Existing" at bounding box center [357, 363] width 331 height 20
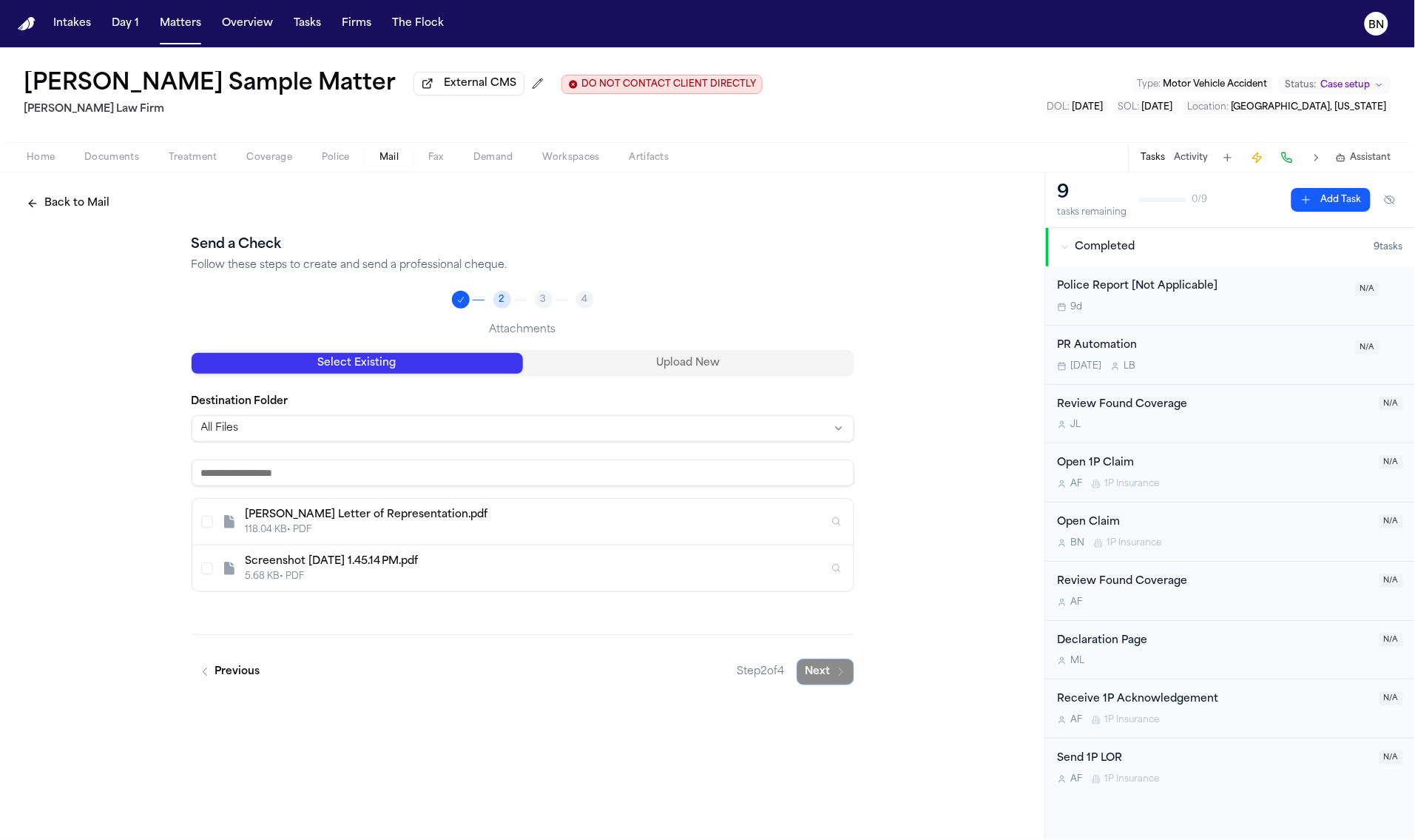
click at [338, 573] on div "5.68 KB • PDF" at bounding box center [537, 577] width 583 height 12
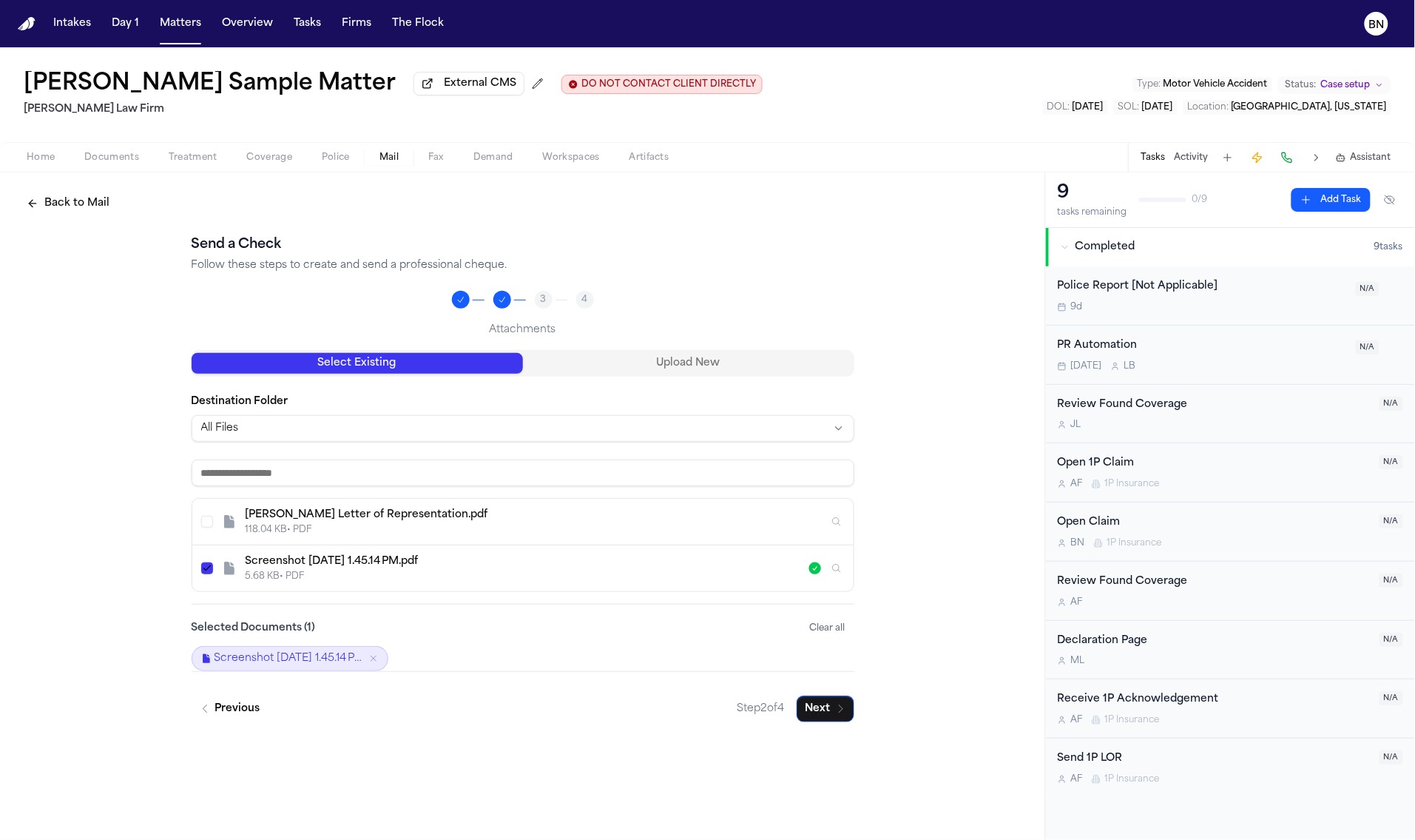
drag, startPoint x: 542, startPoint y: 572, endPoint x: 522, endPoint y: 574, distance: 20.1
click at [542, 572] on div "Screenshot [DATE] 1.45.14 PM.pdf 5.68 KB • PDF" at bounding box center [527, 567] width 562 height 28
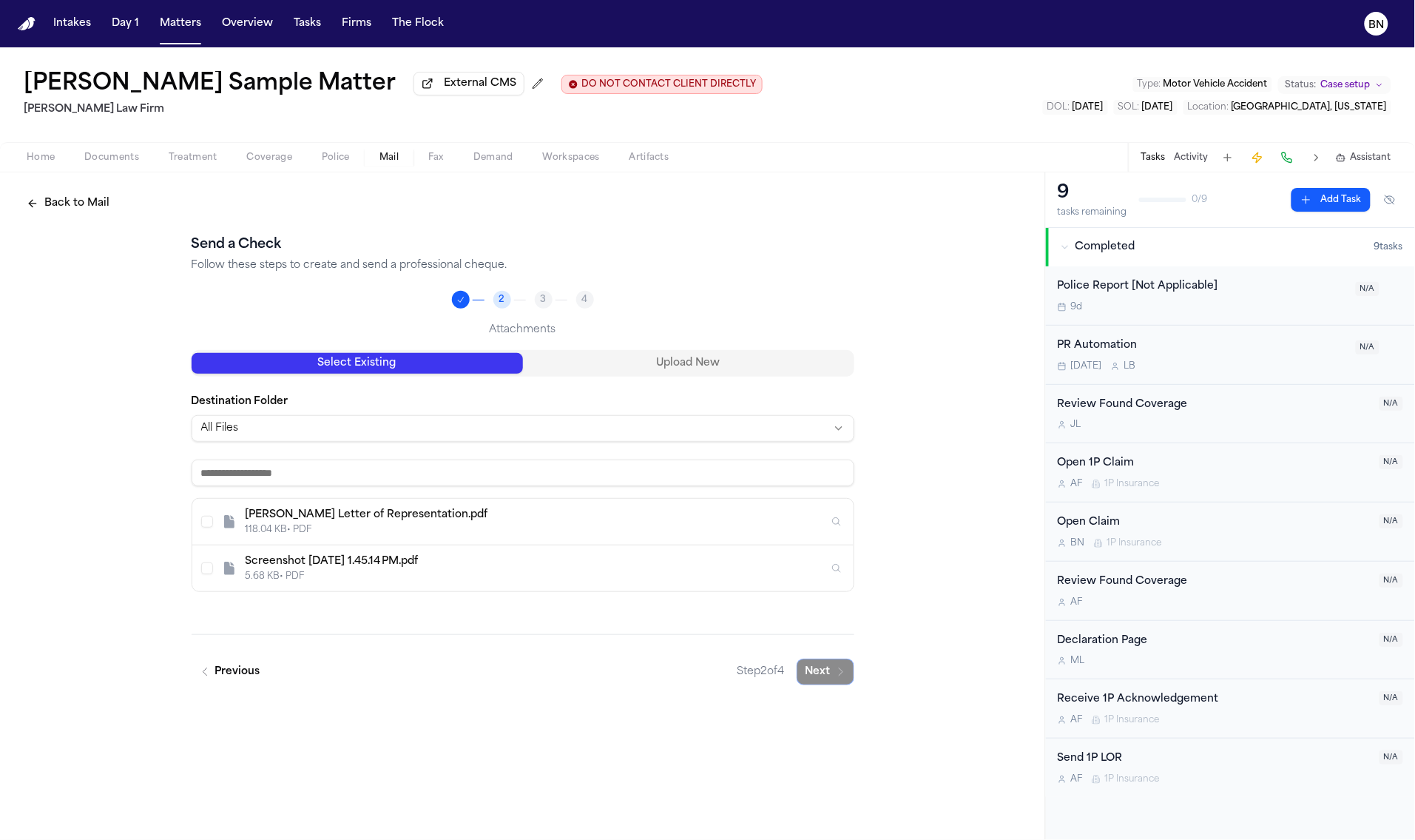
click at [453, 572] on div "Screenshot [DATE] 1.45.14 PM.pdf 5.68 KB • PDF" at bounding box center [537, 567] width 583 height 28
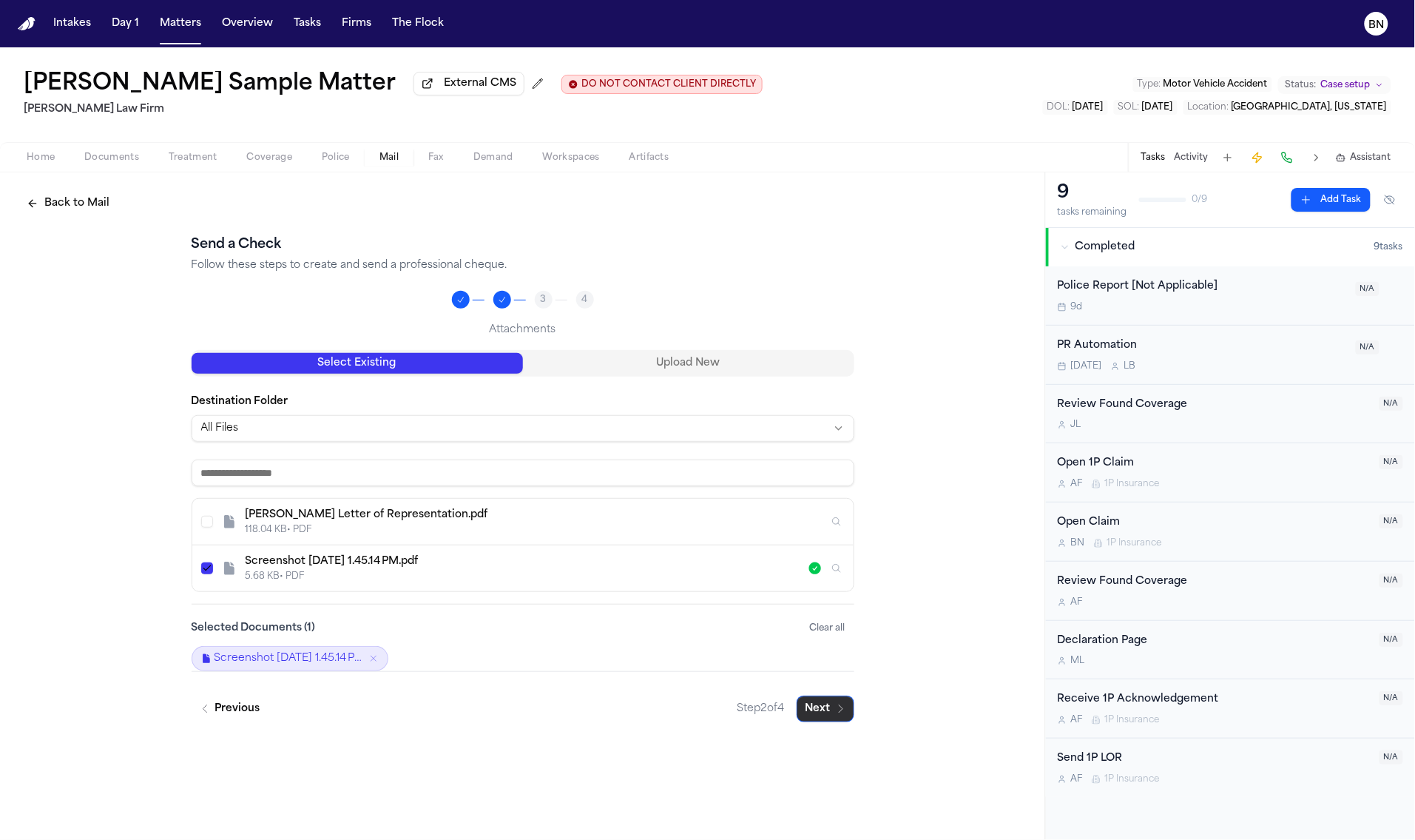
click at [830, 712] on button "Next" at bounding box center [826, 708] width 58 height 26
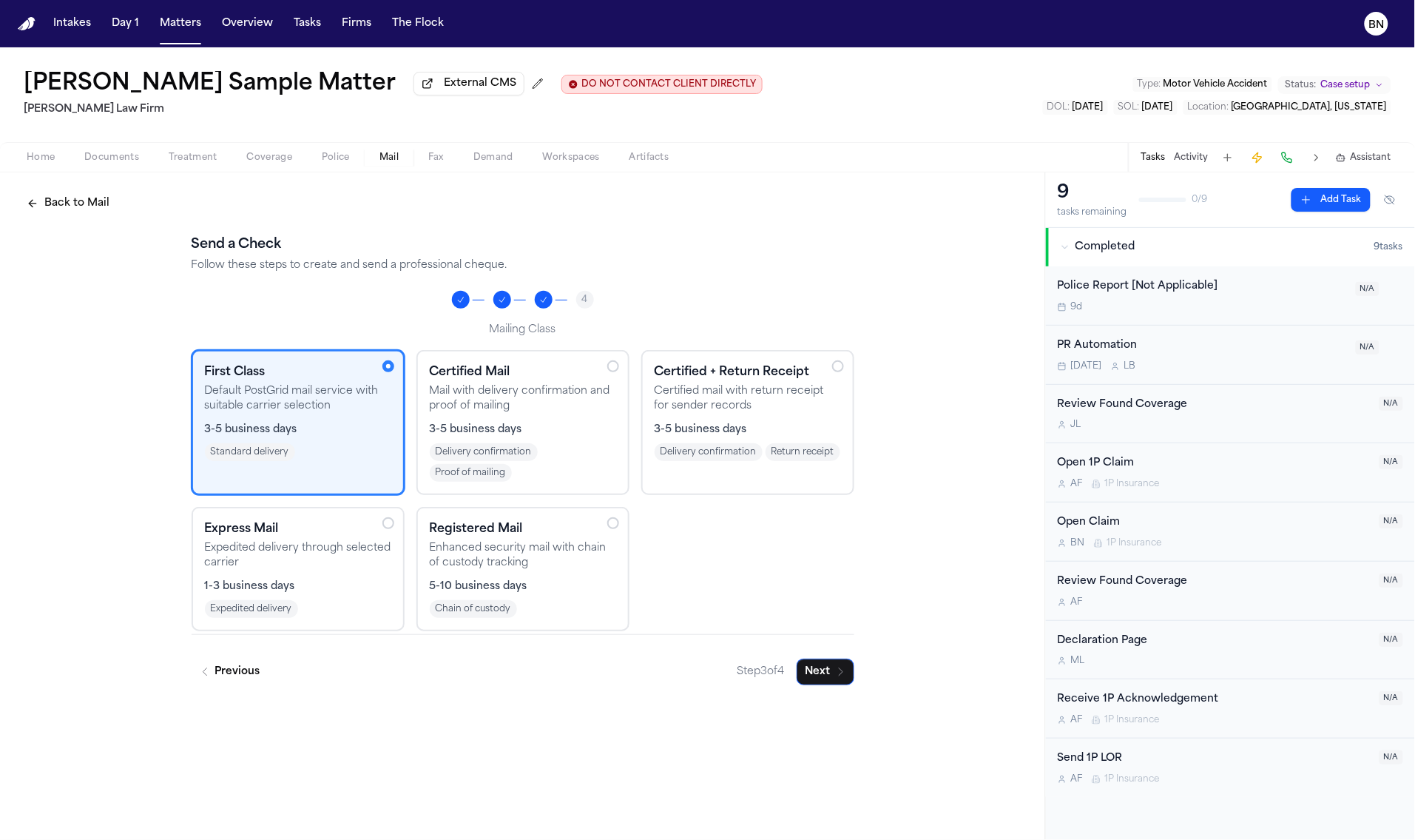
click at [349, 567] on p "Expedited delivery through selected carrier" at bounding box center [298, 555] width 186 height 30
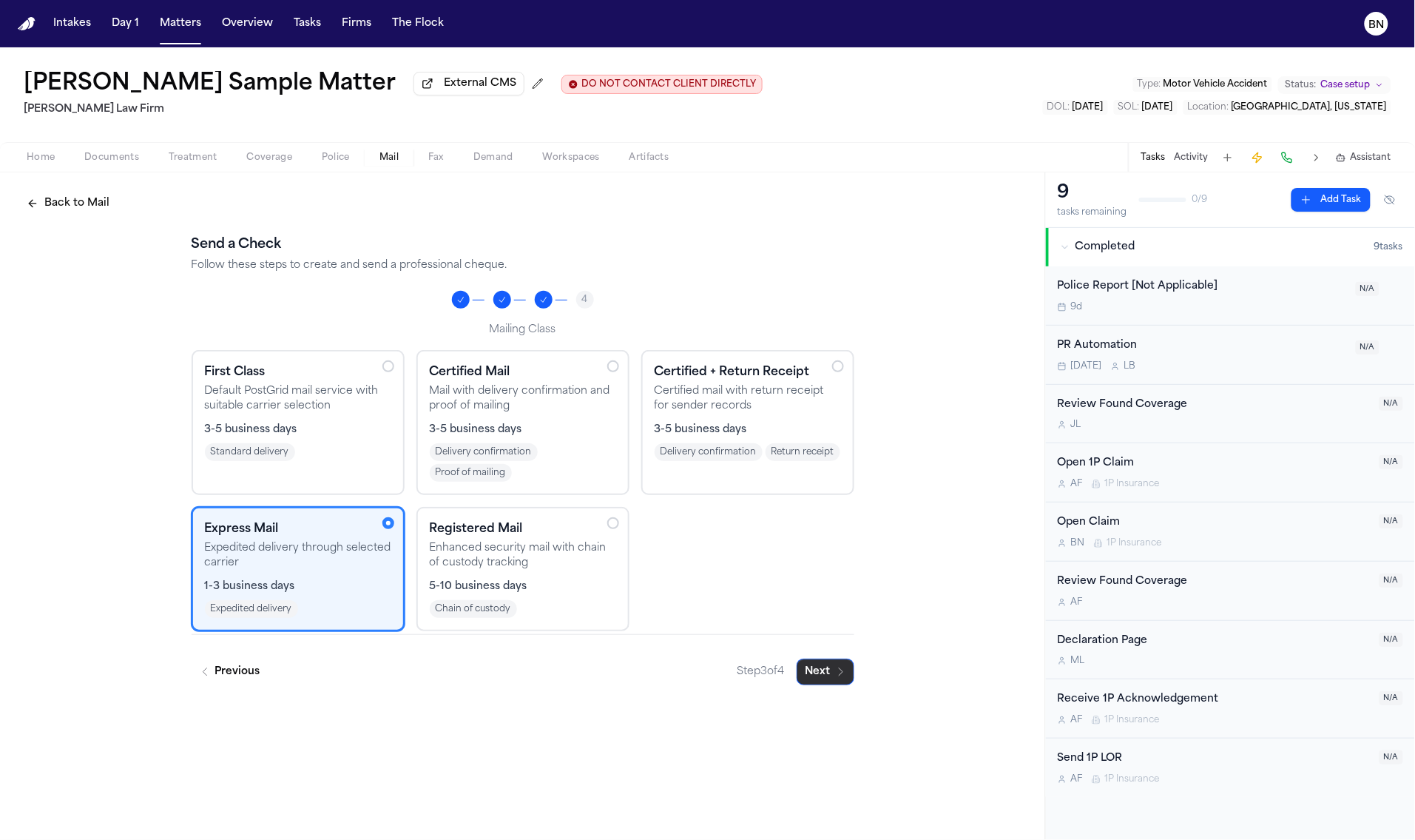
click at [826, 680] on button "Next" at bounding box center [826, 671] width 58 height 26
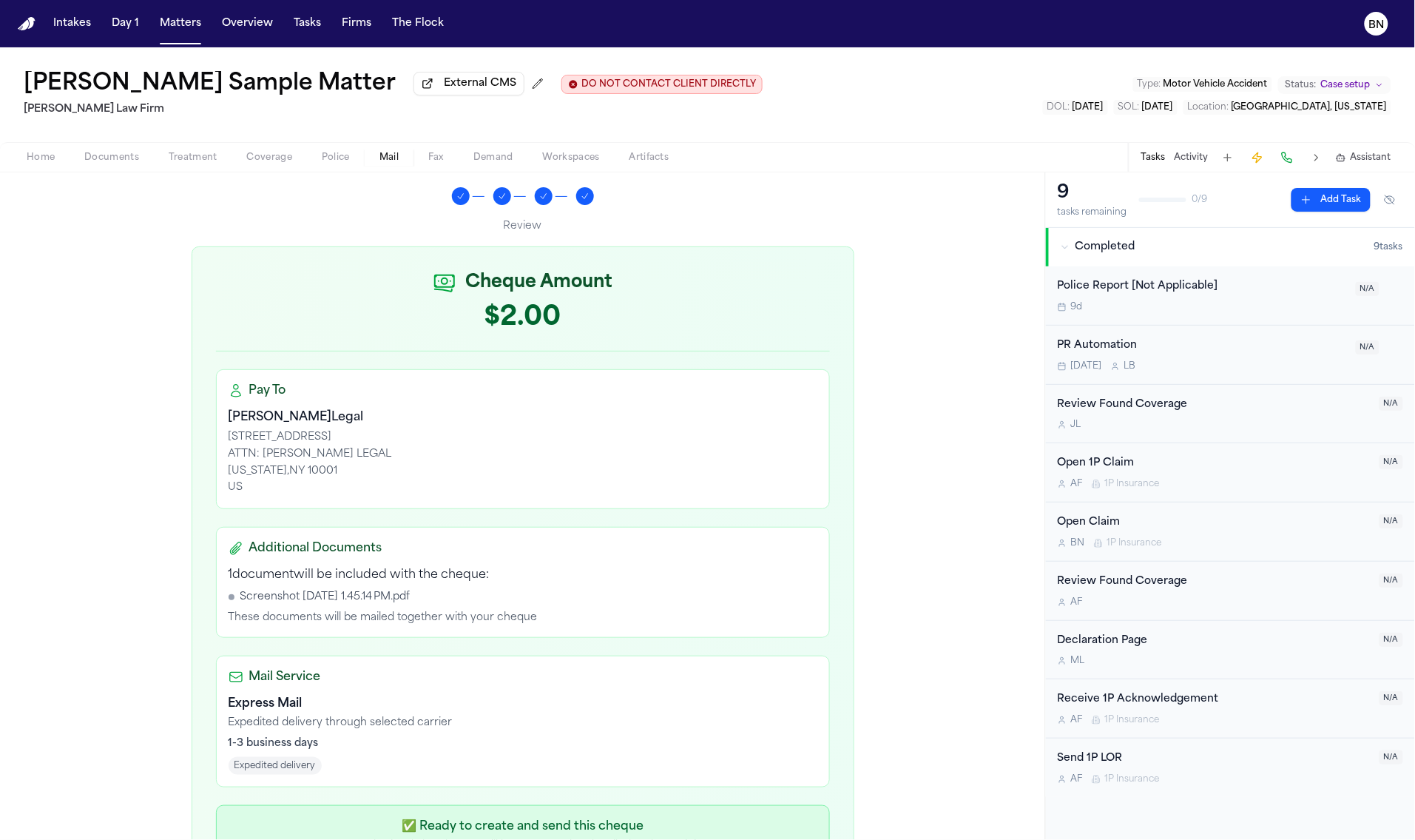
scroll to position [227, 0]
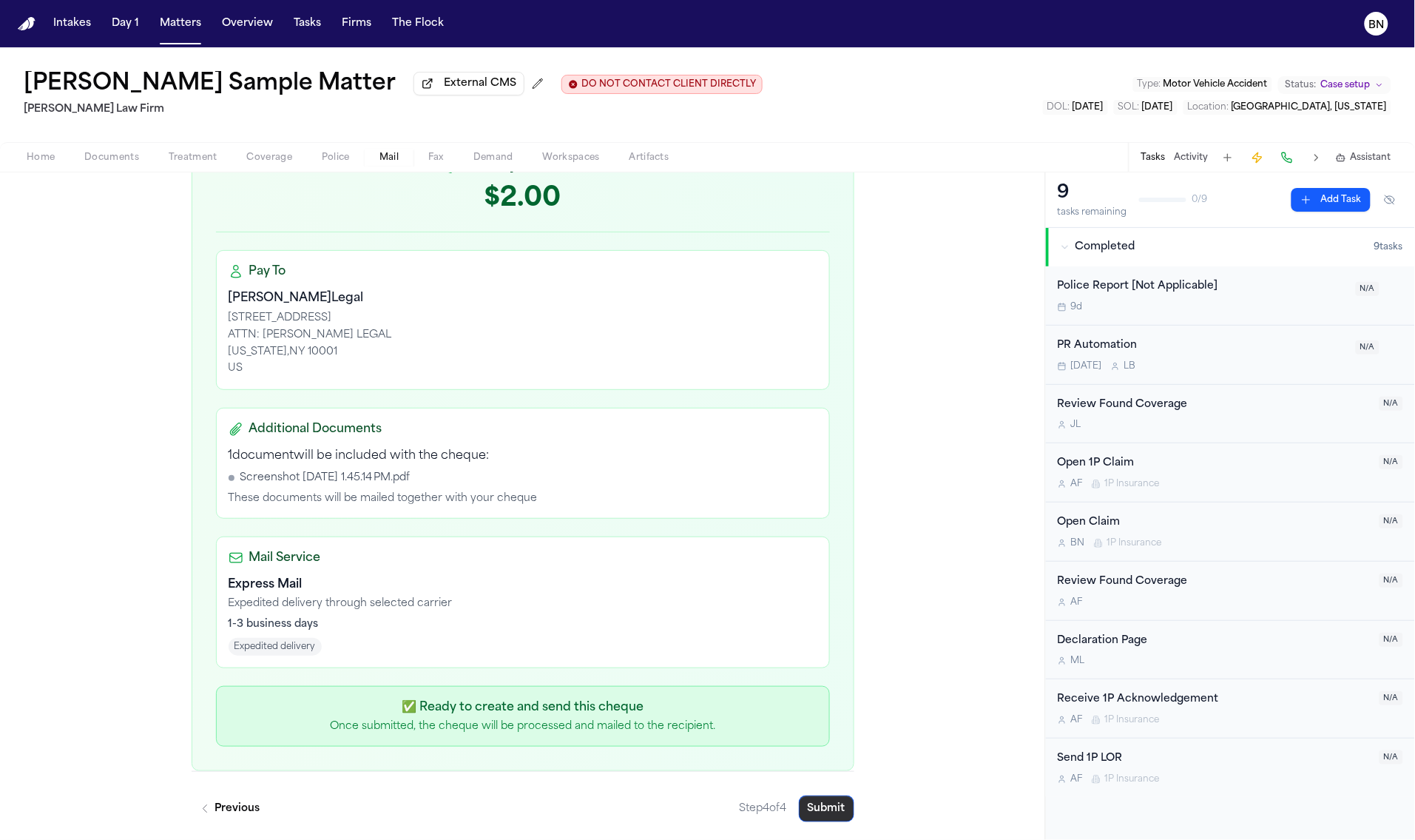
click at [812, 812] on button "Submit" at bounding box center [827, 808] width 56 height 26
